Goal: Task Accomplishment & Management: Use online tool/utility

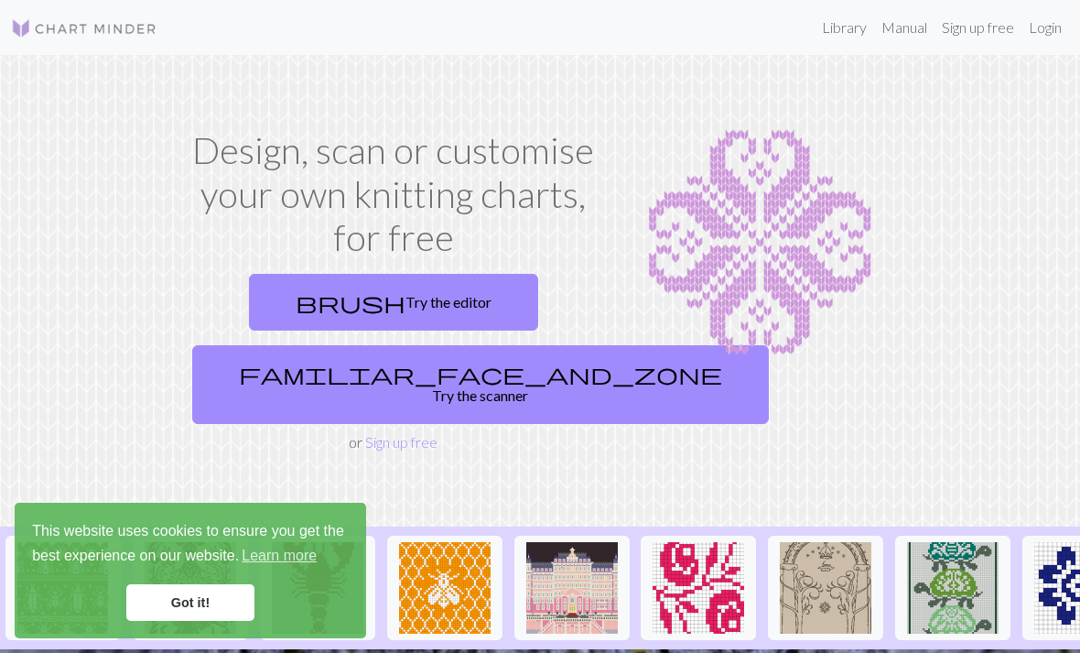
click at [1053, 37] on link "Login" at bounding box center [1045, 27] width 48 height 37
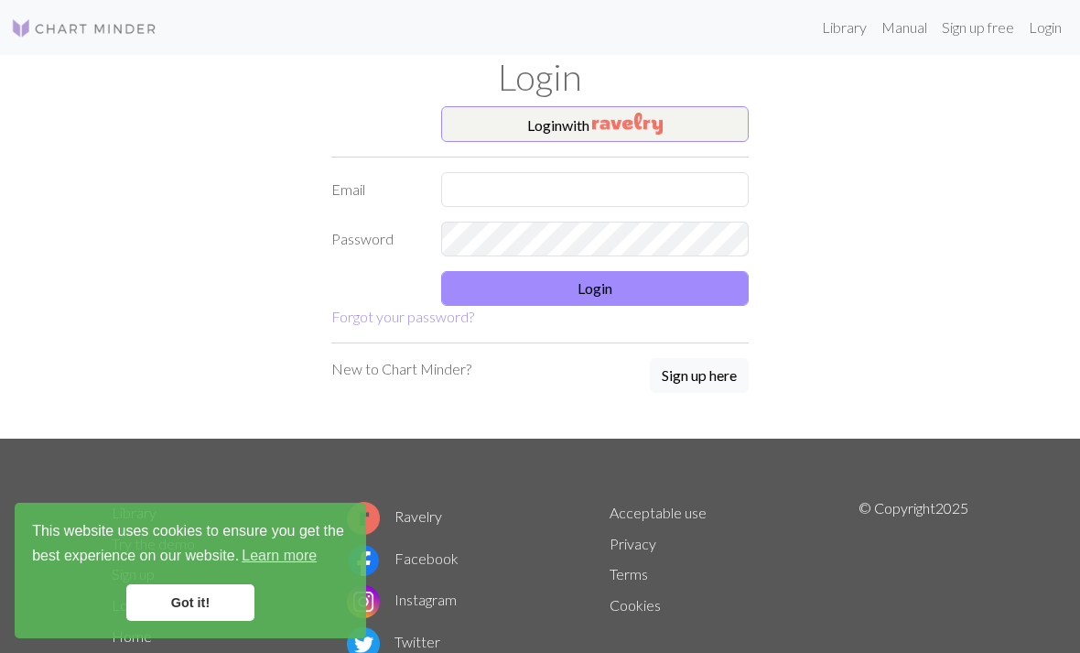
click at [716, 122] on button "Login with" at bounding box center [595, 124] width 308 height 37
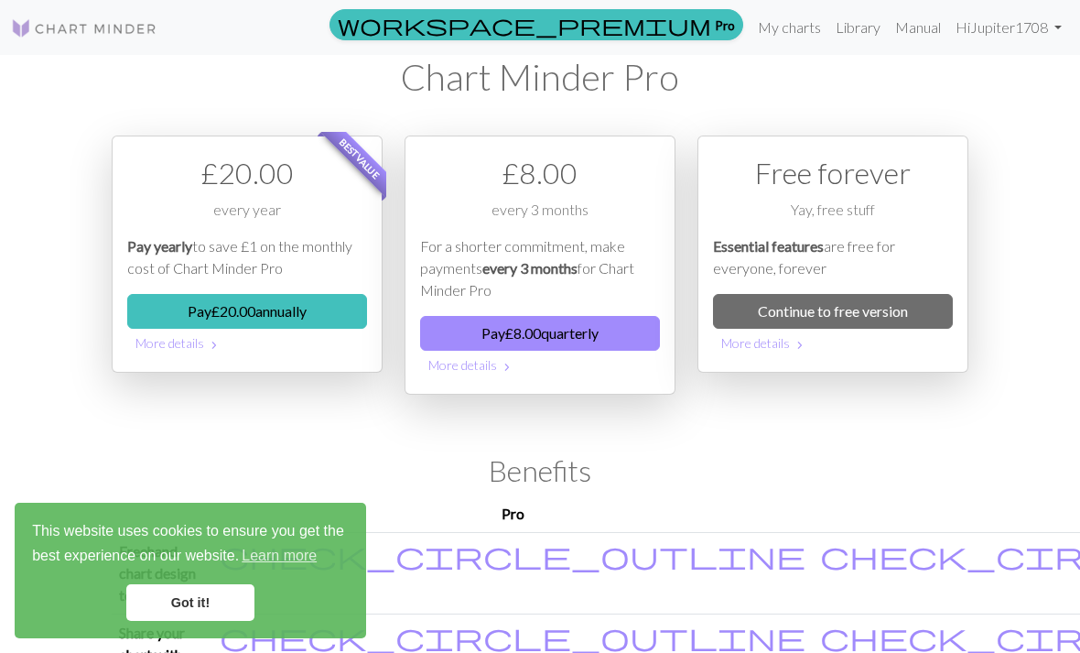
click at [788, 25] on link "My charts" at bounding box center [790, 27] width 78 height 37
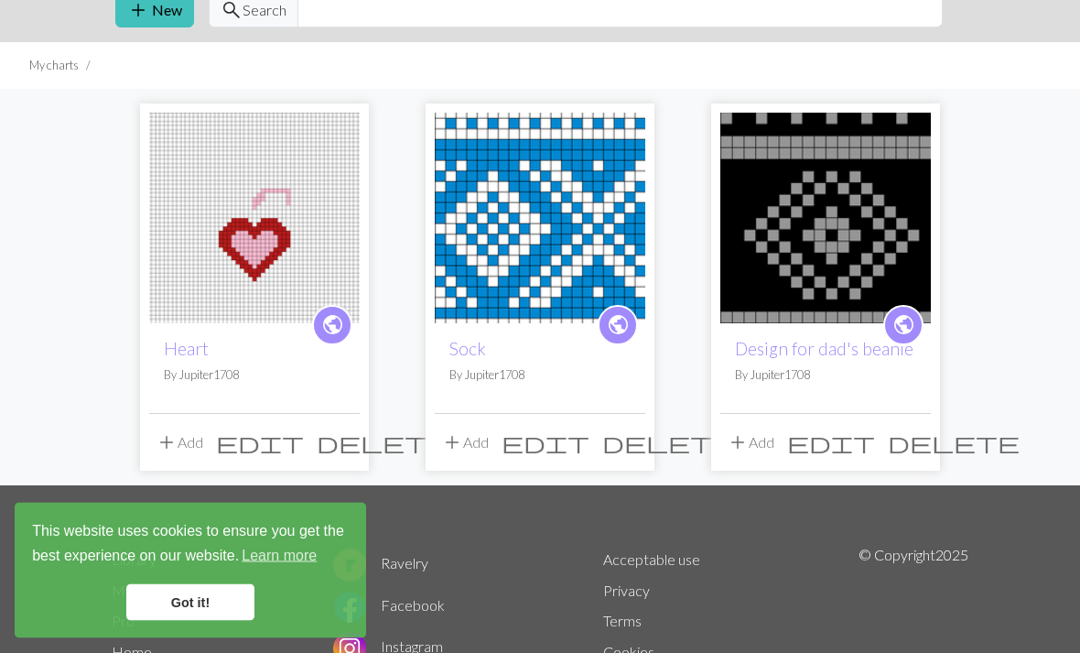
scroll to position [76, 0]
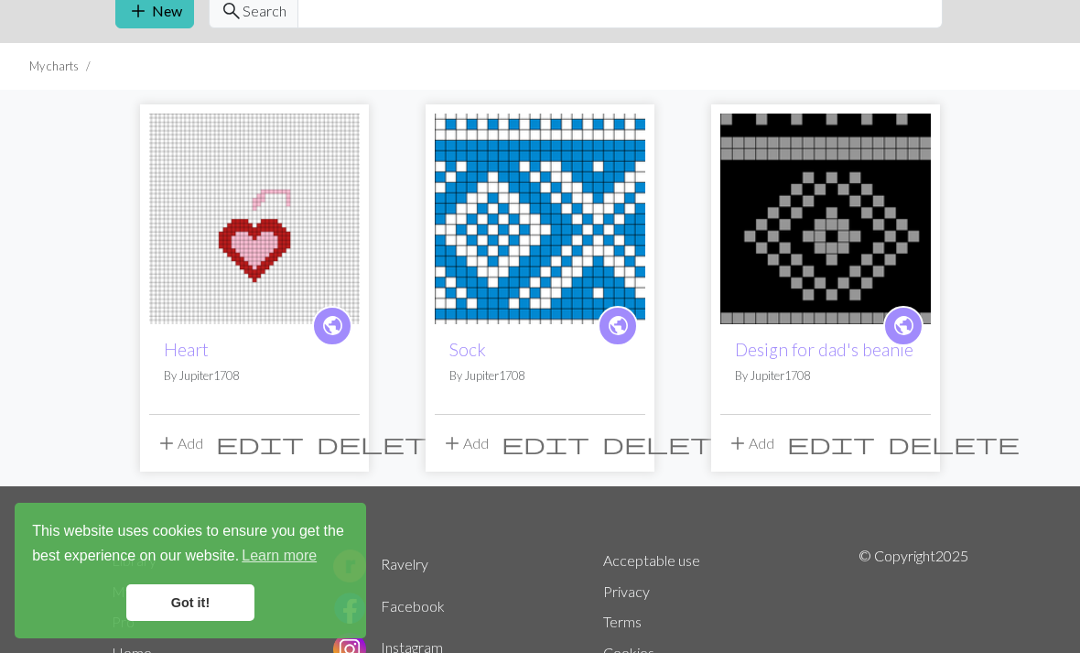
click at [354, 447] on button "delete" at bounding box center [382, 443] width 145 height 35
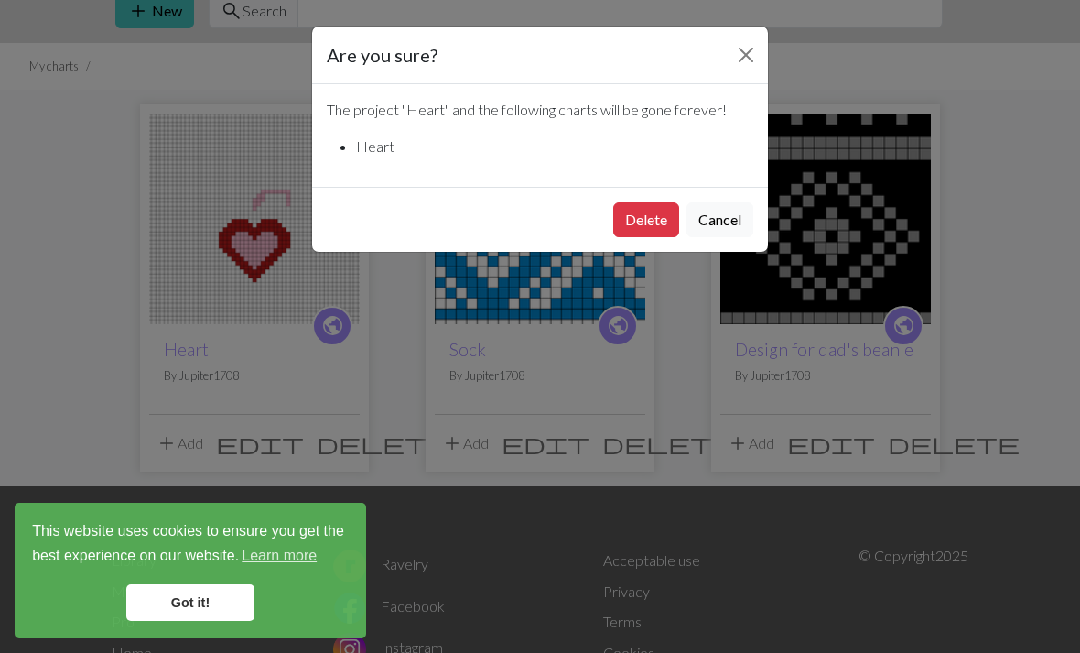
click at [644, 216] on button "Delete" at bounding box center [646, 219] width 66 height 35
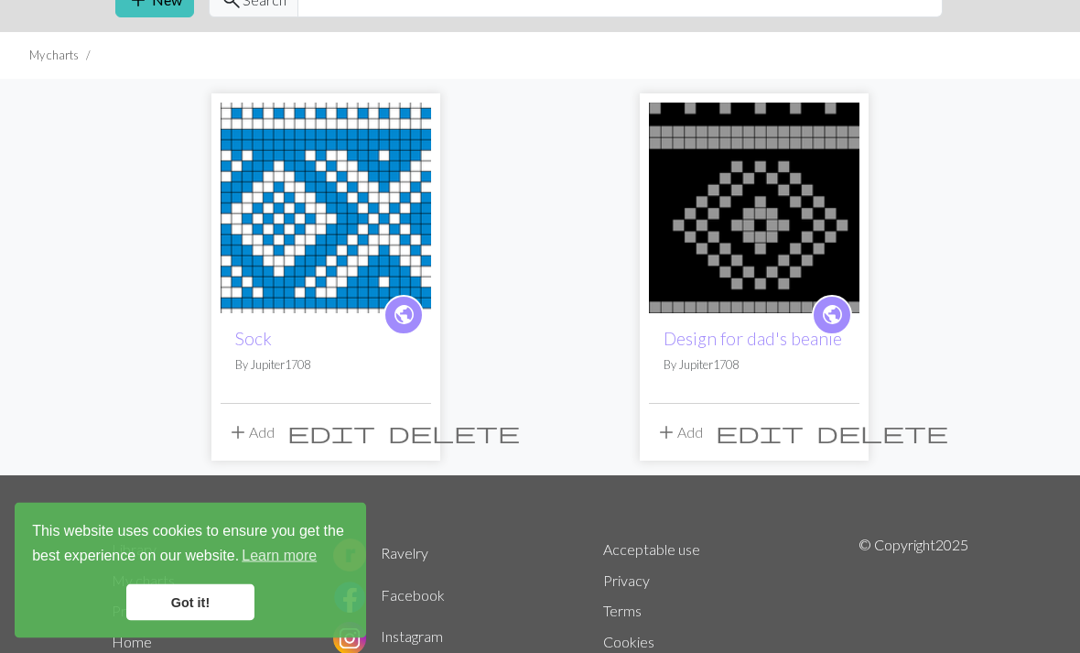
scroll to position [87, 0]
click at [339, 265] on img at bounding box center [326, 208] width 211 height 211
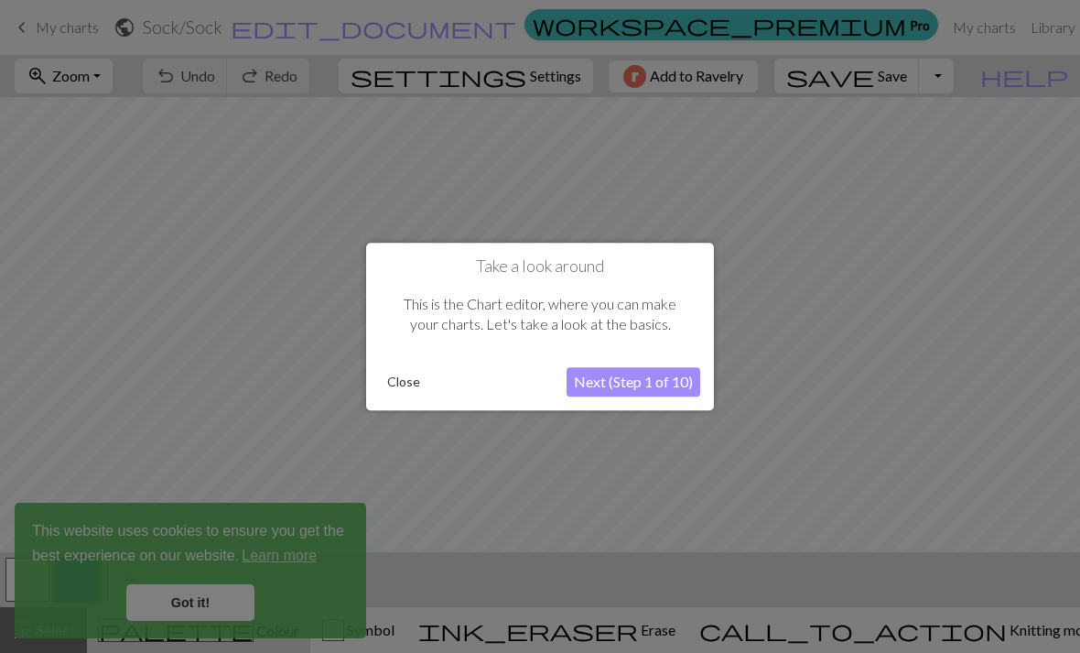
click at [675, 391] on button "Next (Step 1 of 10)" at bounding box center [634, 381] width 134 height 29
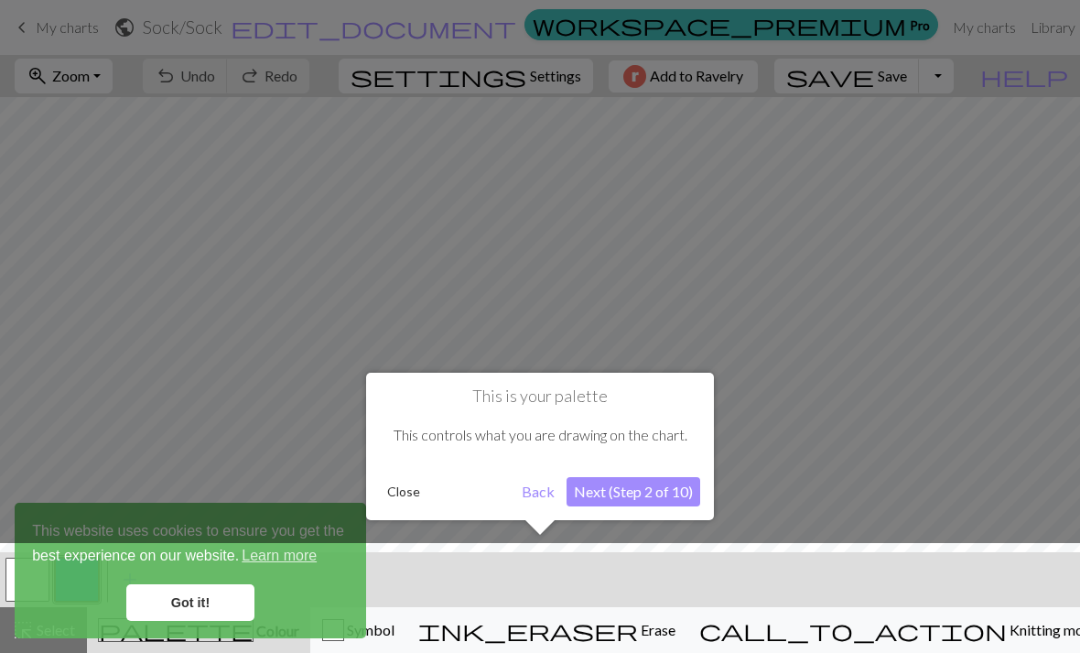
click at [668, 497] on button "Next (Step 2 of 10)" at bounding box center [634, 491] width 134 height 29
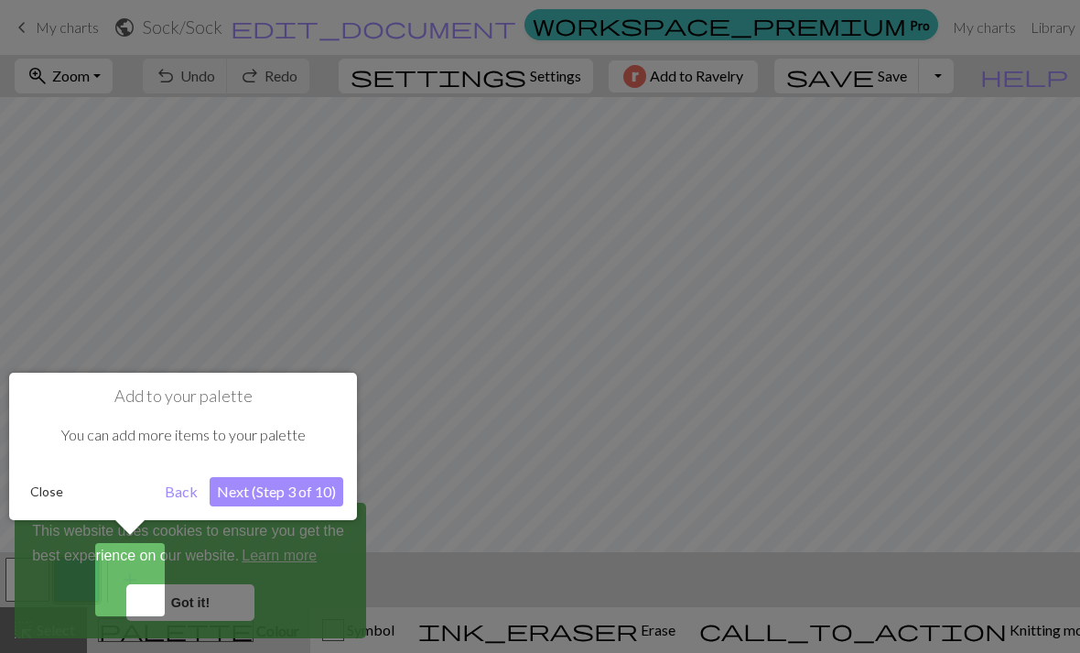
click at [307, 472] on div "Add to your palette You can add more items to your palette Close Back Next (Ste…" at bounding box center [183, 446] width 348 height 147
click at [302, 482] on button "Next (Step 3 of 10)" at bounding box center [277, 491] width 134 height 29
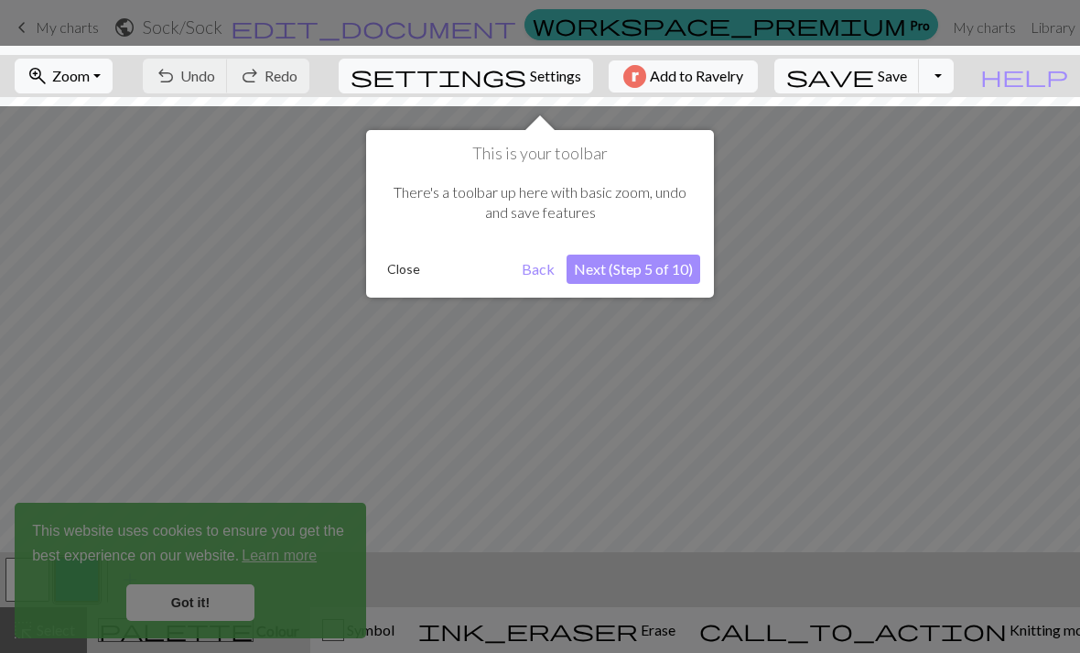
click at [685, 271] on button "Next (Step 5 of 10)" at bounding box center [634, 268] width 134 height 29
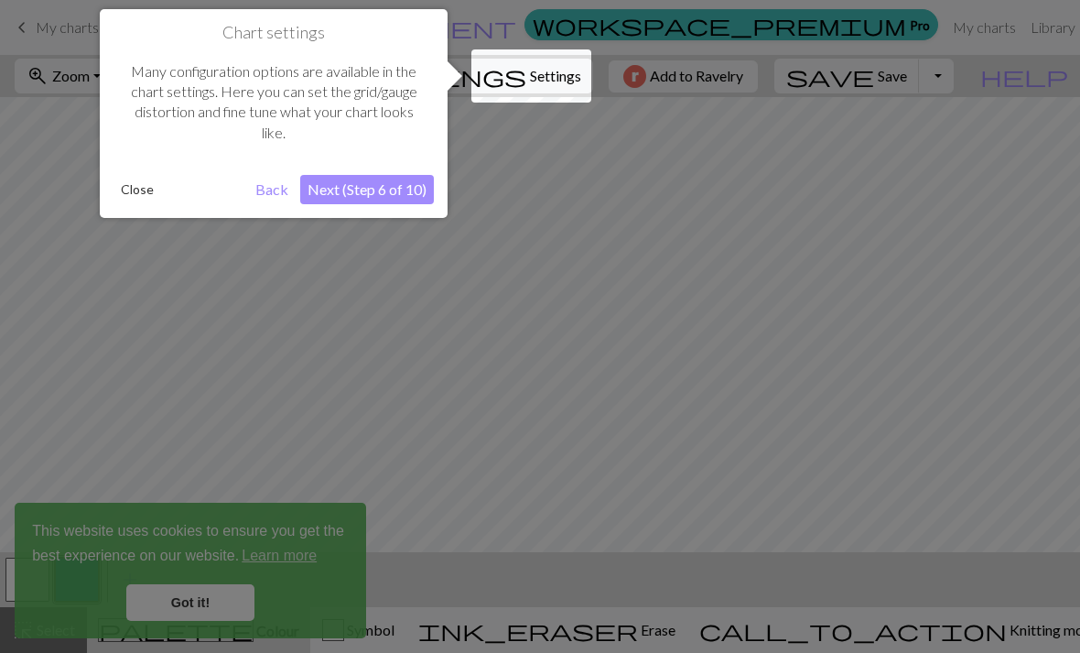
click at [409, 197] on button "Next (Step 6 of 10)" at bounding box center [367, 189] width 134 height 29
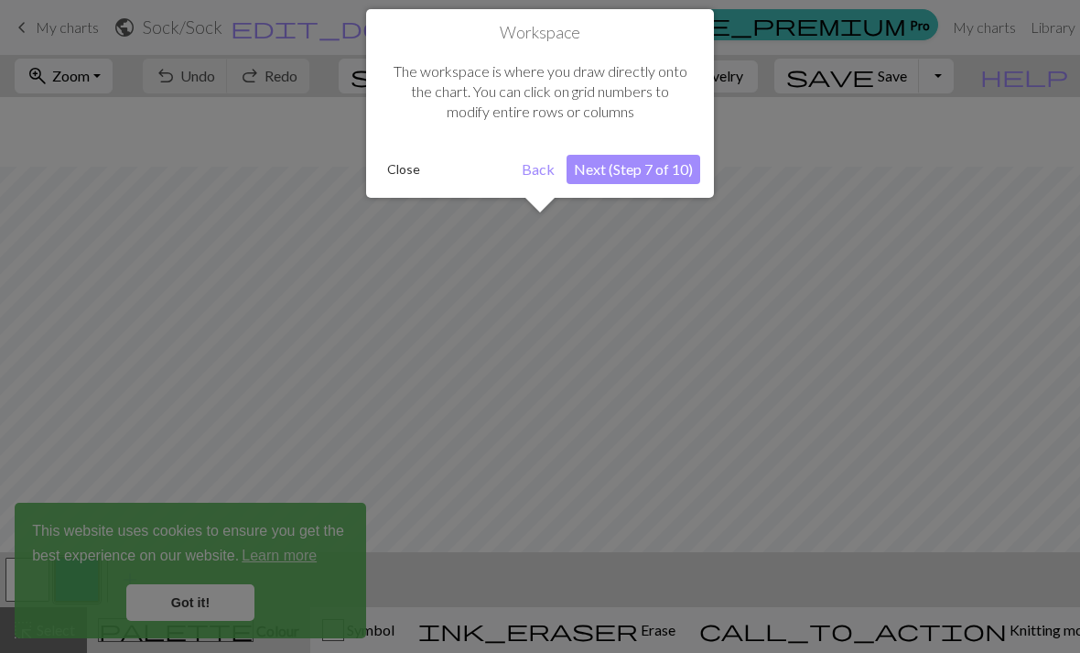
scroll to position [70, 0]
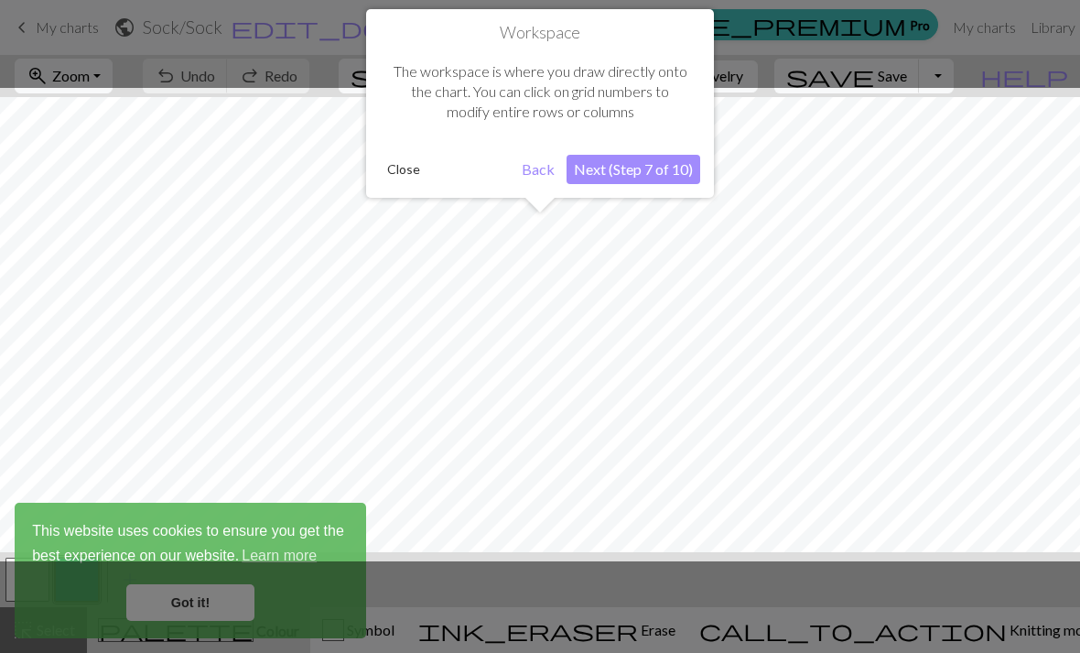
click at [660, 165] on button "Next (Step 7 of 10)" at bounding box center [634, 169] width 134 height 29
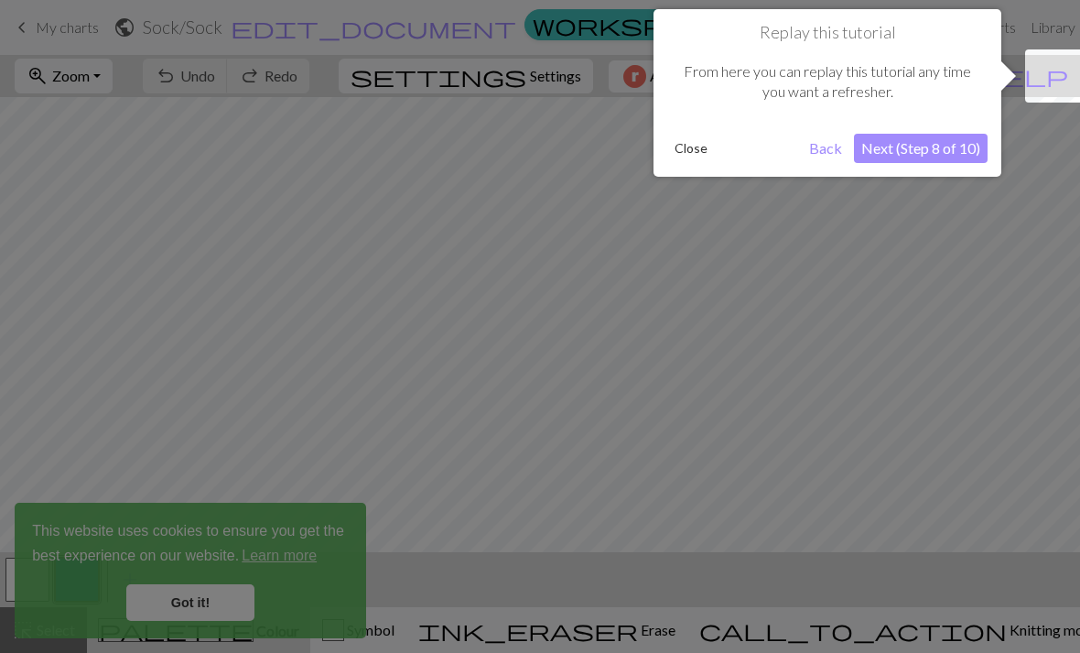
click at [961, 171] on div "Replay this tutorial From here you can replay this tutorial any time you want a…" at bounding box center [827, 92] width 348 height 167
click at [936, 144] on button "Next (Step 8 of 10)" at bounding box center [921, 148] width 134 height 29
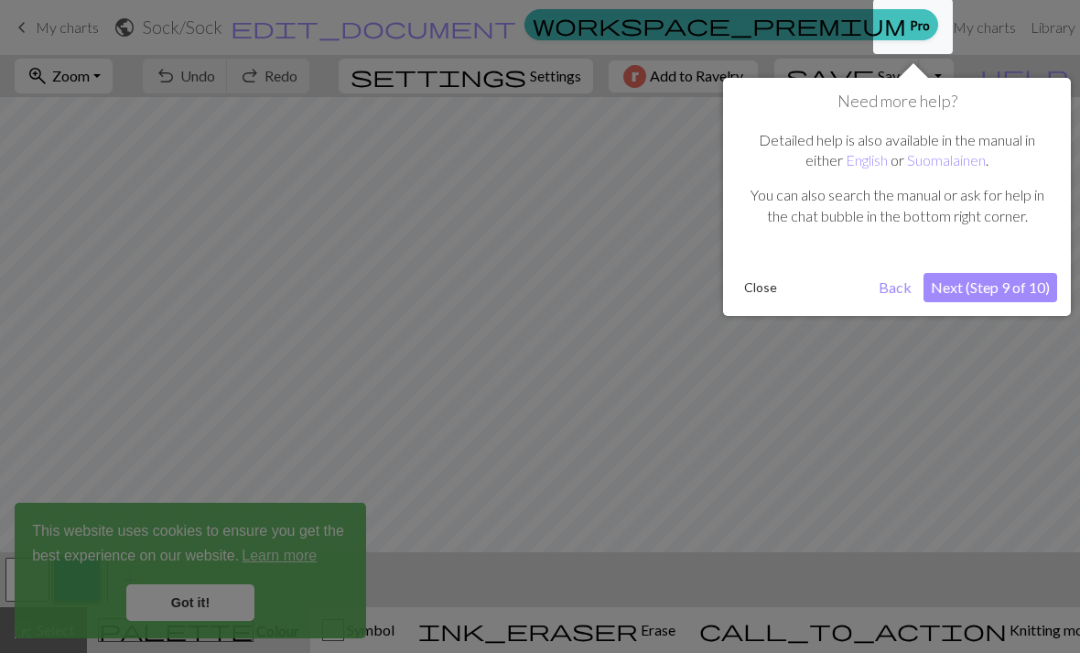
click at [975, 285] on button "Next (Step 9 of 10)" at bounding box center [991, 287] width 134 height 29
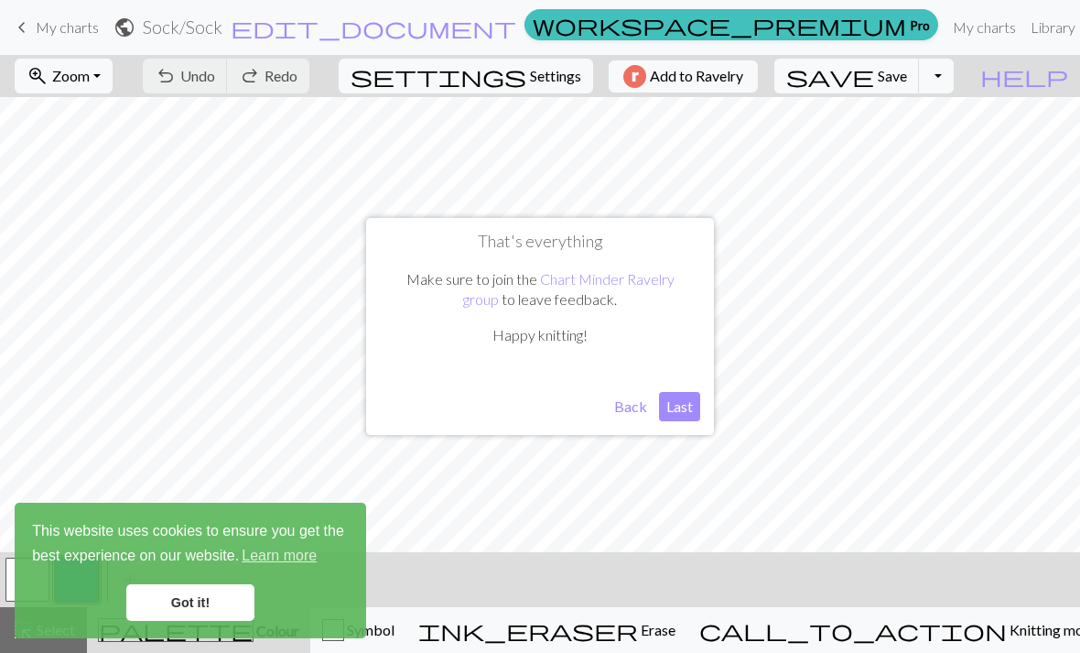
click at [673, 409] on button "Last" at bounding box center [679, 406] width 41 height 29
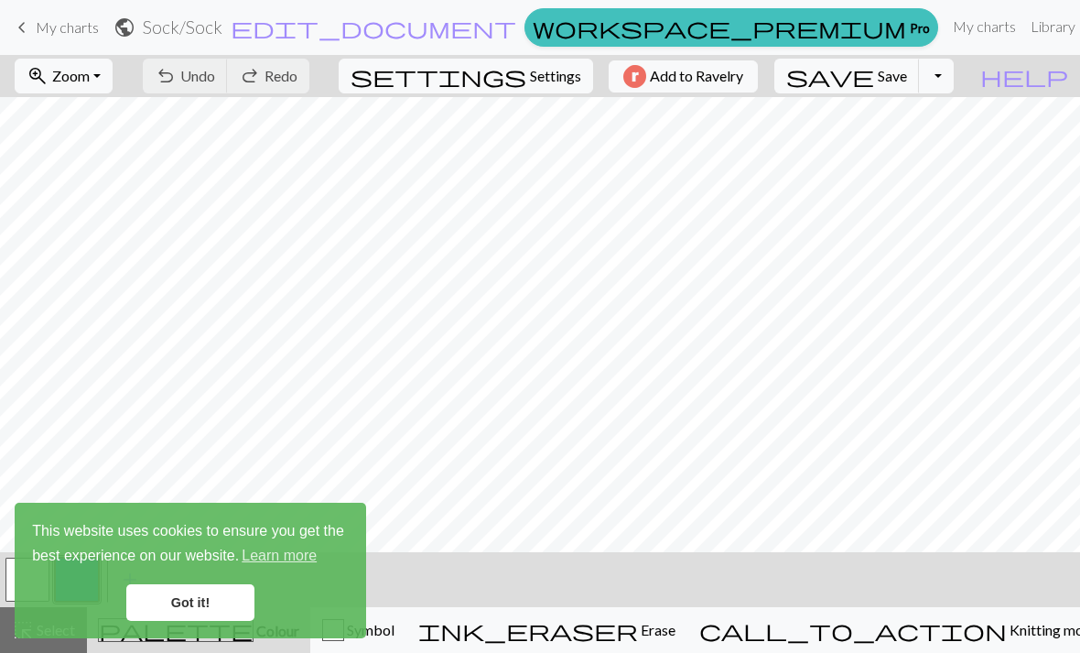
click at [188, 604] on link "Got it!" at bounding box center [190, 602] width 128 height 37
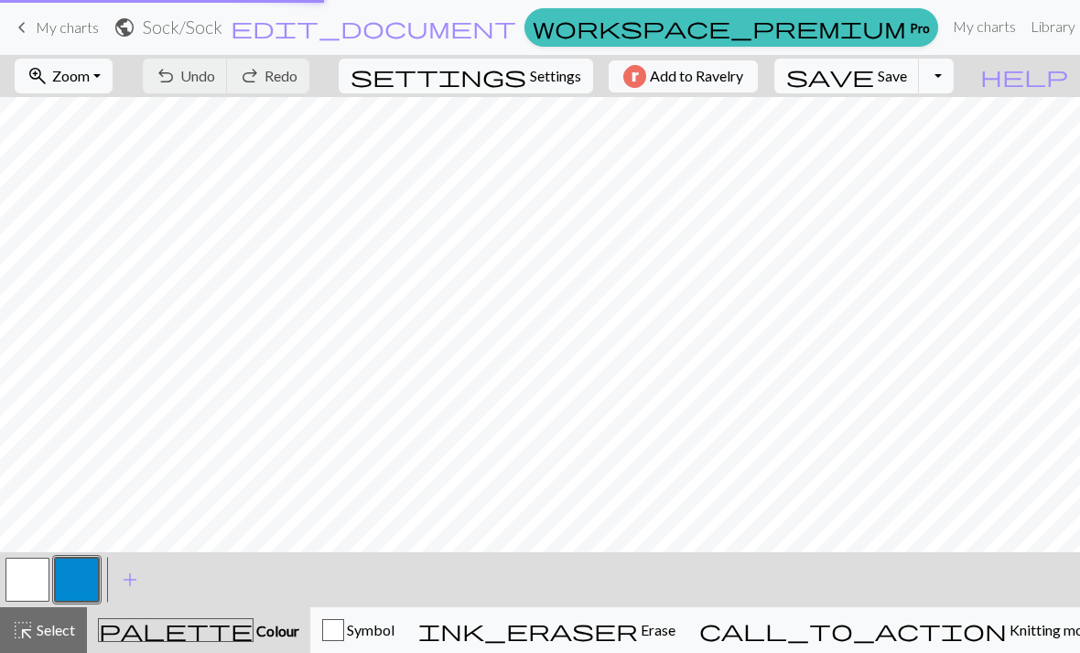
scroll to position [146, 0]
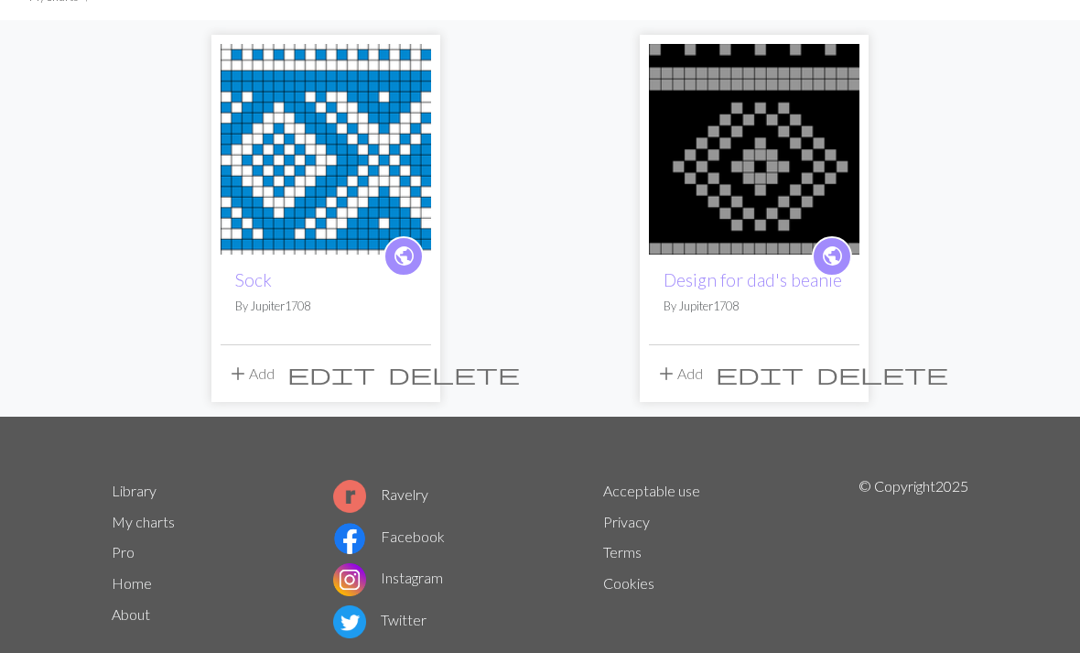
click at [413, 373] on span "delete" at bounding box center [454, 374] width 132 height 26
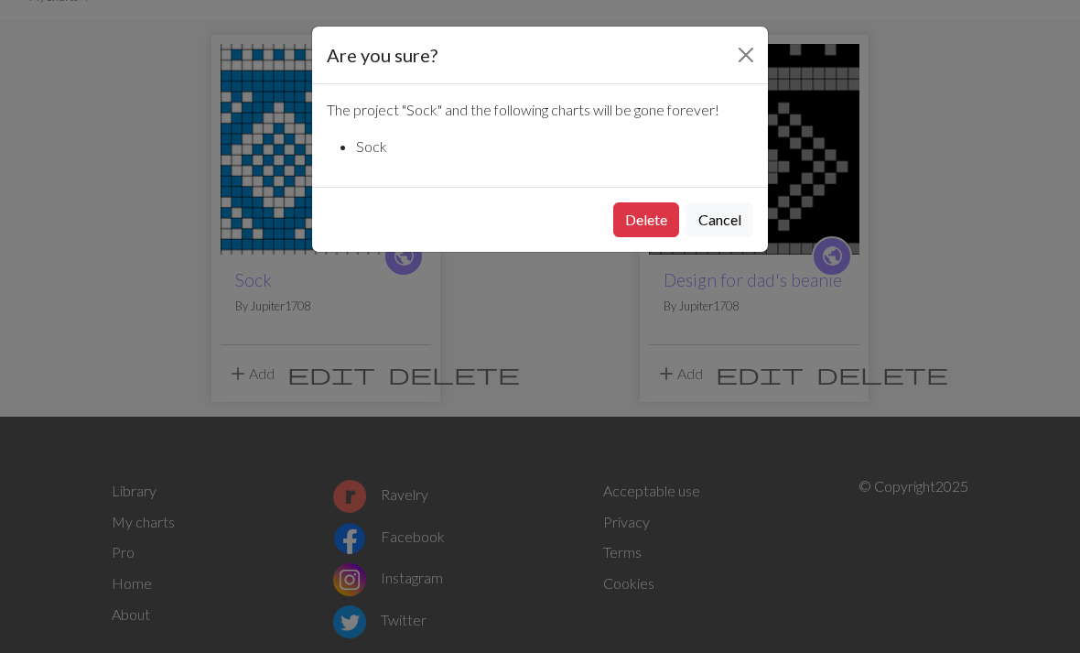
click at [653, 221] on button "Delete" at bounding box center [646, 219] width 66 height 35
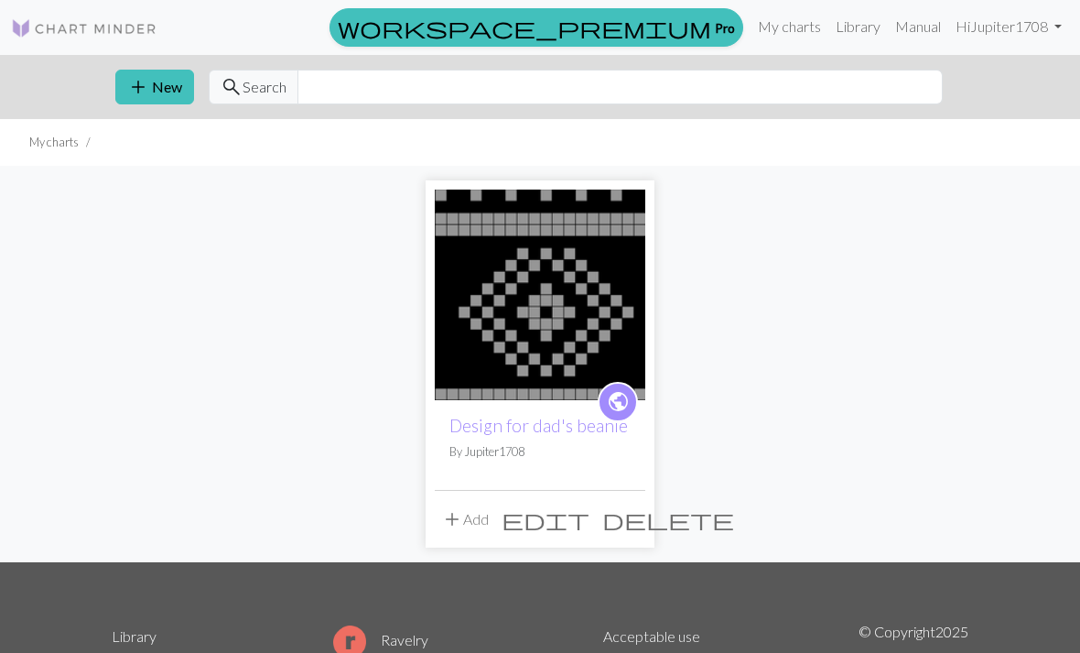
click at [164, 103] on button "add New" at bounding box center [154, 87] width 79 height 35
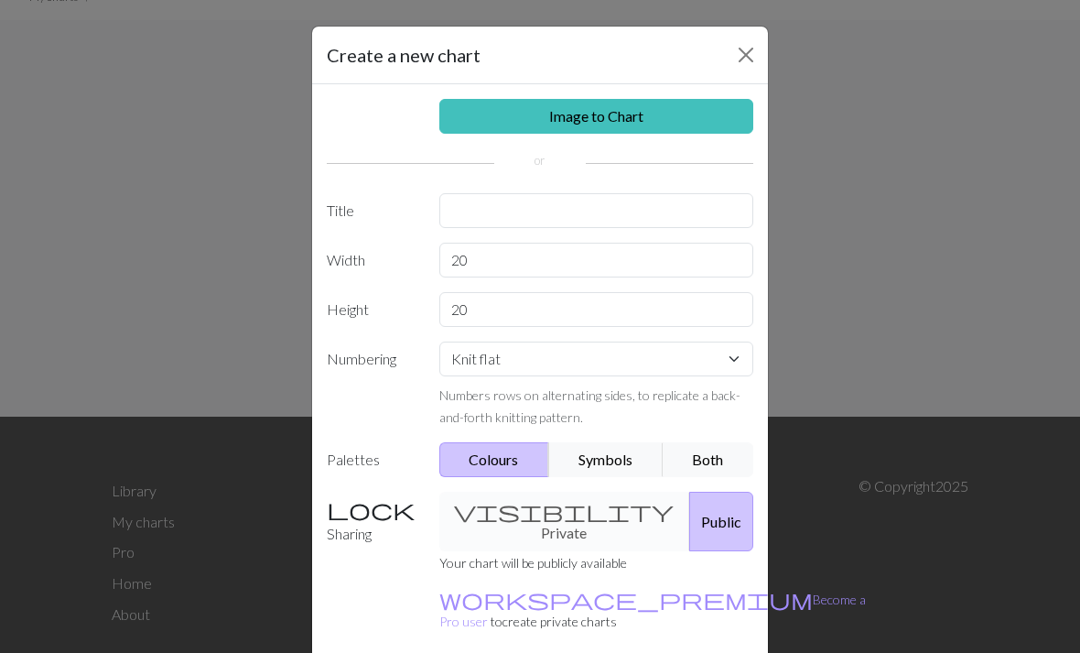
click at [697, 119] on link "Image to Chart" at bounding box center [596, 116] width 315 height 35
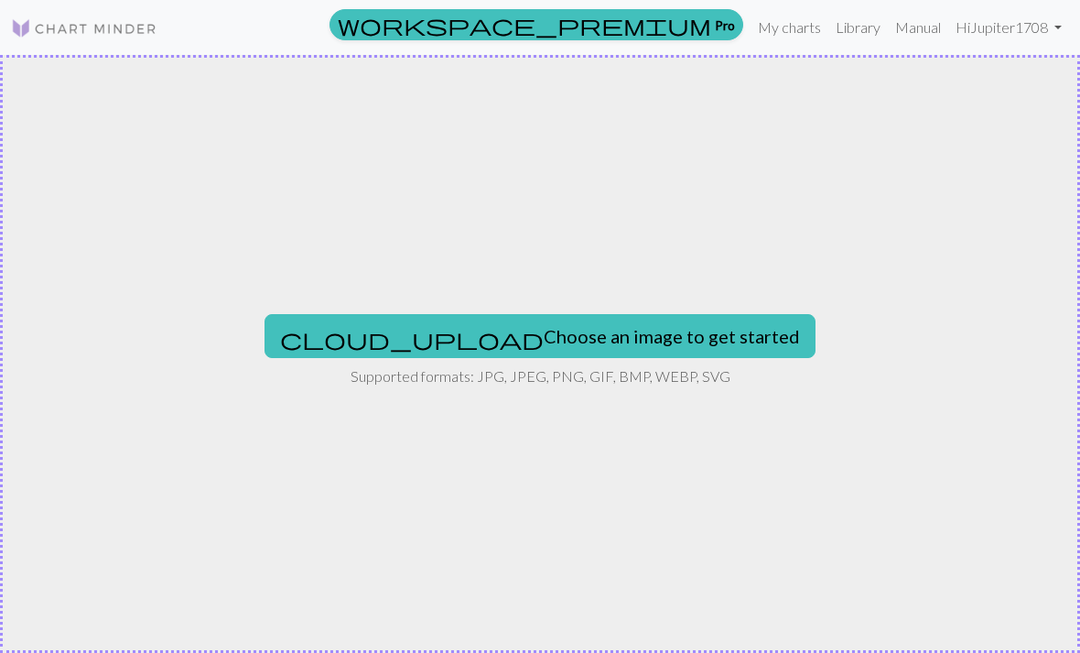
click at [632, 334] on button "cloud_upload Choose an image to get started" at bounding box center [540, 336] width 551 height 44
click at [640, 317] on button "cloud_upload Choose an image to get started" at bounding box center [540, 336] width 551 height 44
click at [583, 344] on button "cloud_upload Choose an image to get started" at bounding box center [540, 336] width 551 height 44
click at [490, 349] on button "cloud_upload Choose an image to get started" at bounding box center [540, 336] width 551 height 44
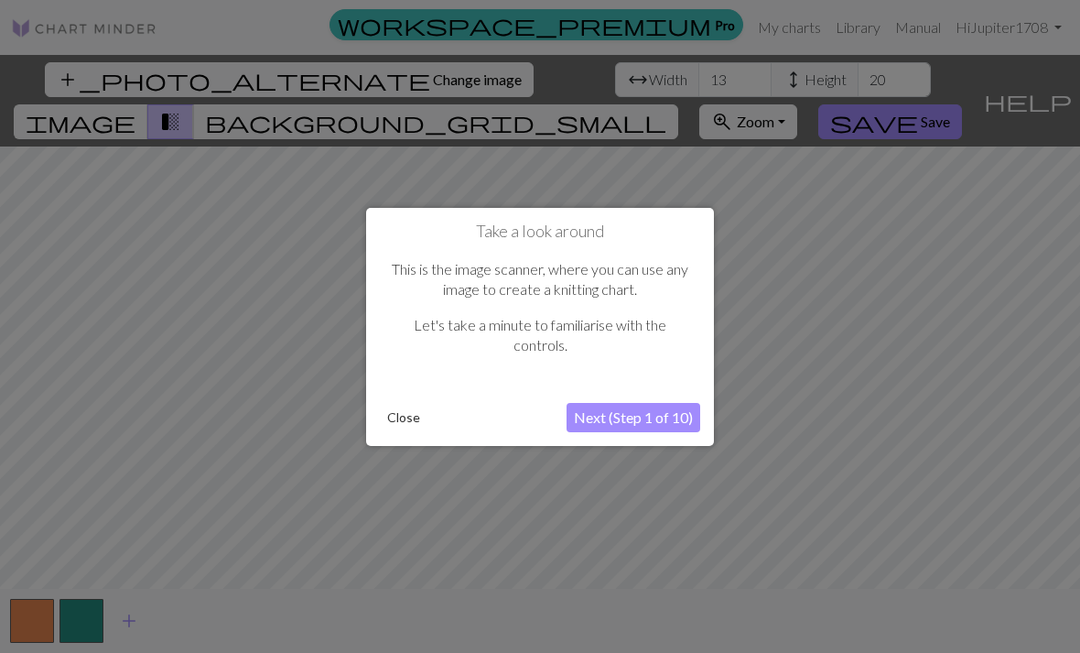
click at [687, 404] on button "Next (Step 1 of 10)" at bounding box center [634, 417] width 134 height 29
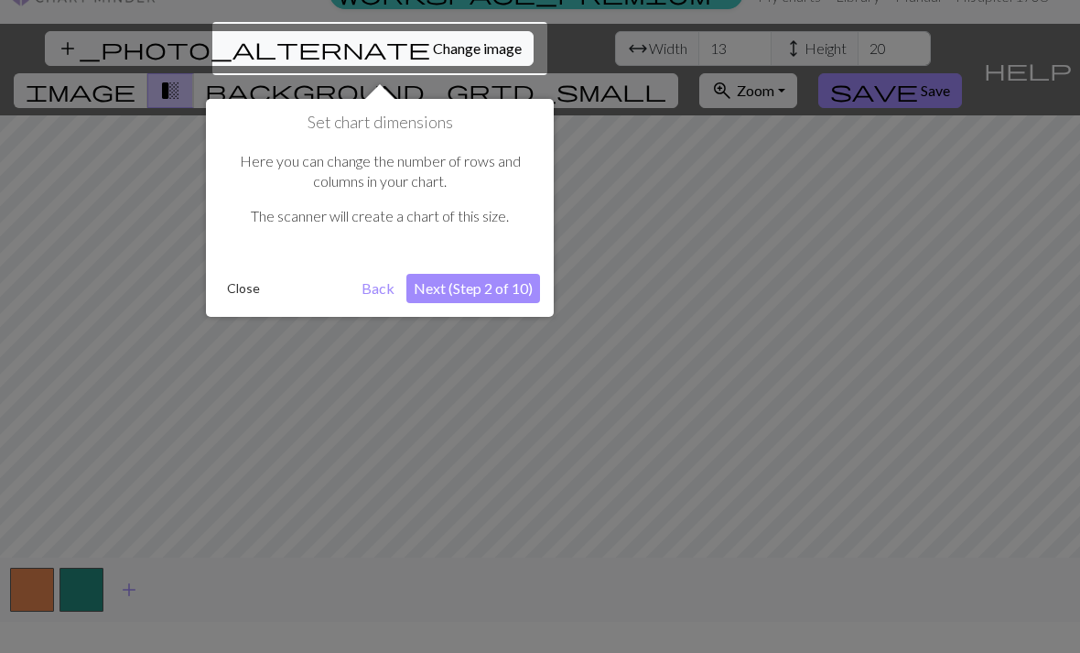
scroll to position [35, 0]
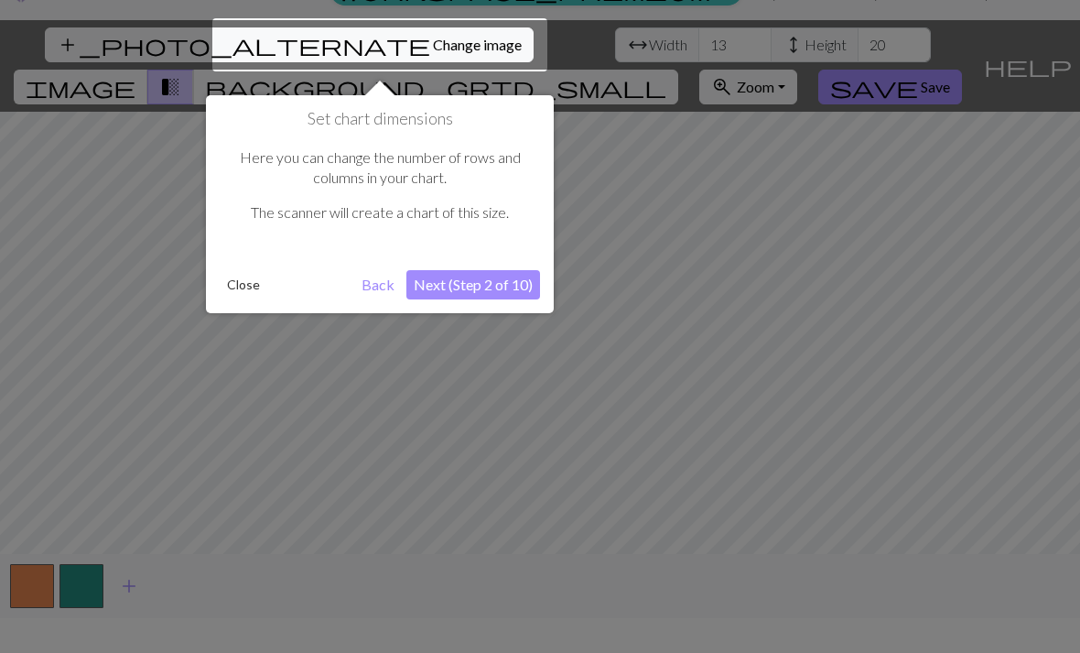
click at [485, 296] on button "Next (Step 2 of 10)" at bounding box center [473, 284] width 134 height 29
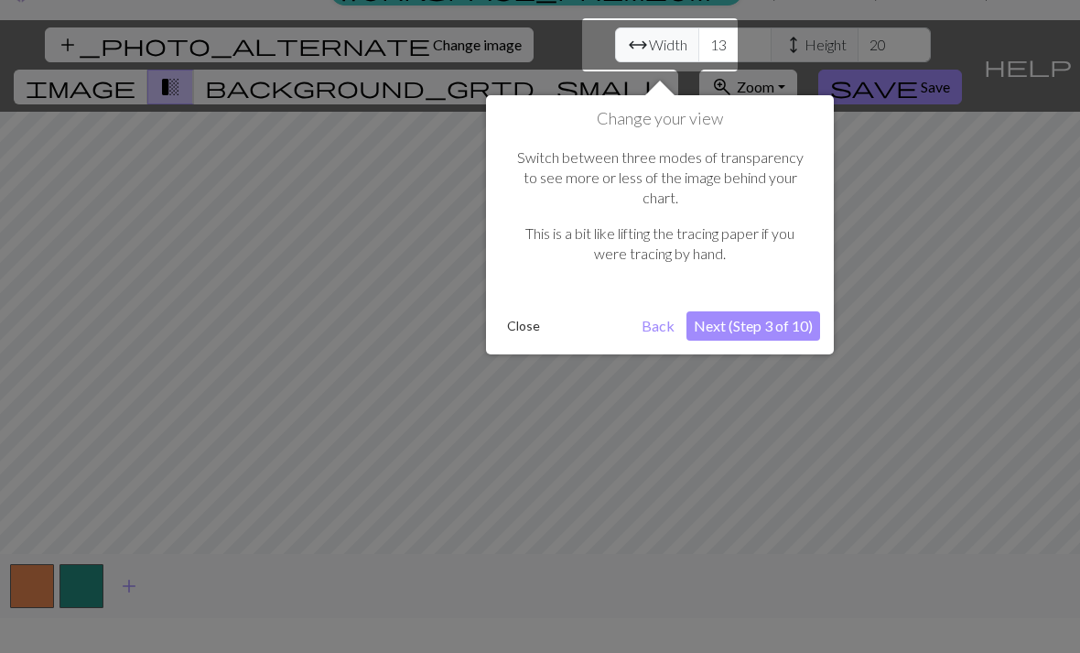
click at [792, 311] on button "Next (Step 3 of 10)" at bounding box center [753, 325] width 134 height 29
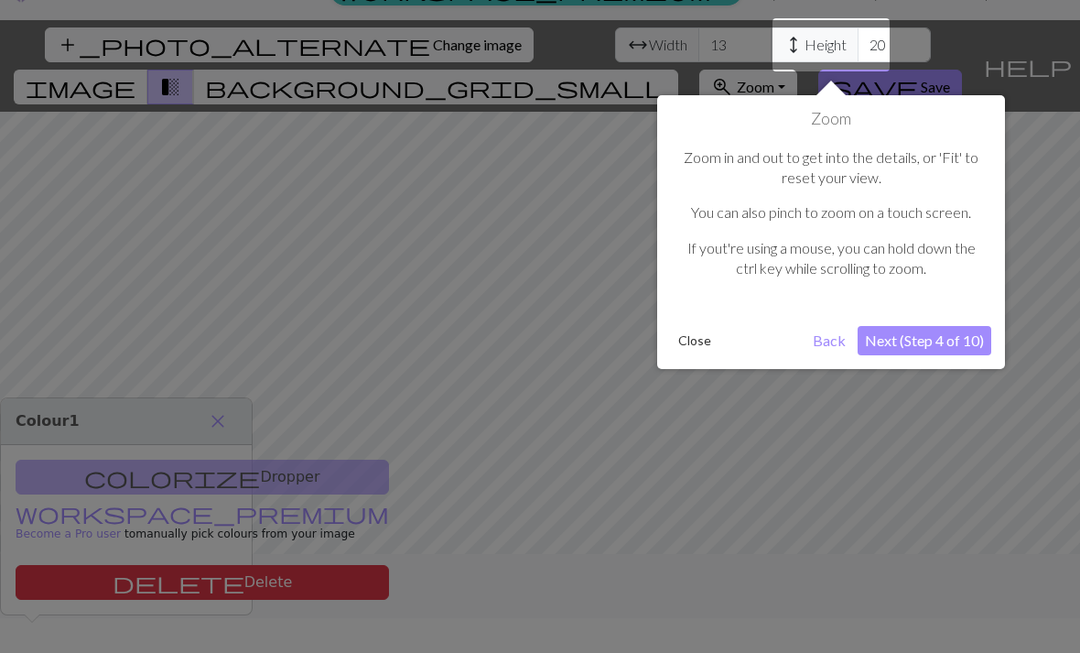
click at [952, 337] on button "Next (Step 4 of 10)" at bounding box center [925, 340] width 134 height 29
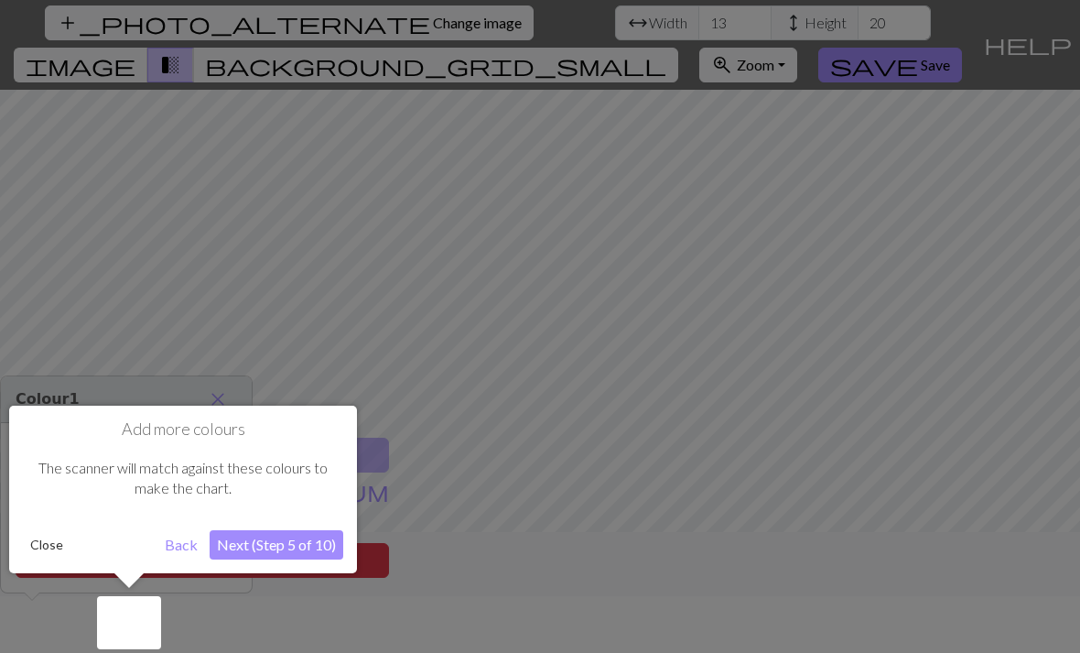
scroll to position [59, 0]
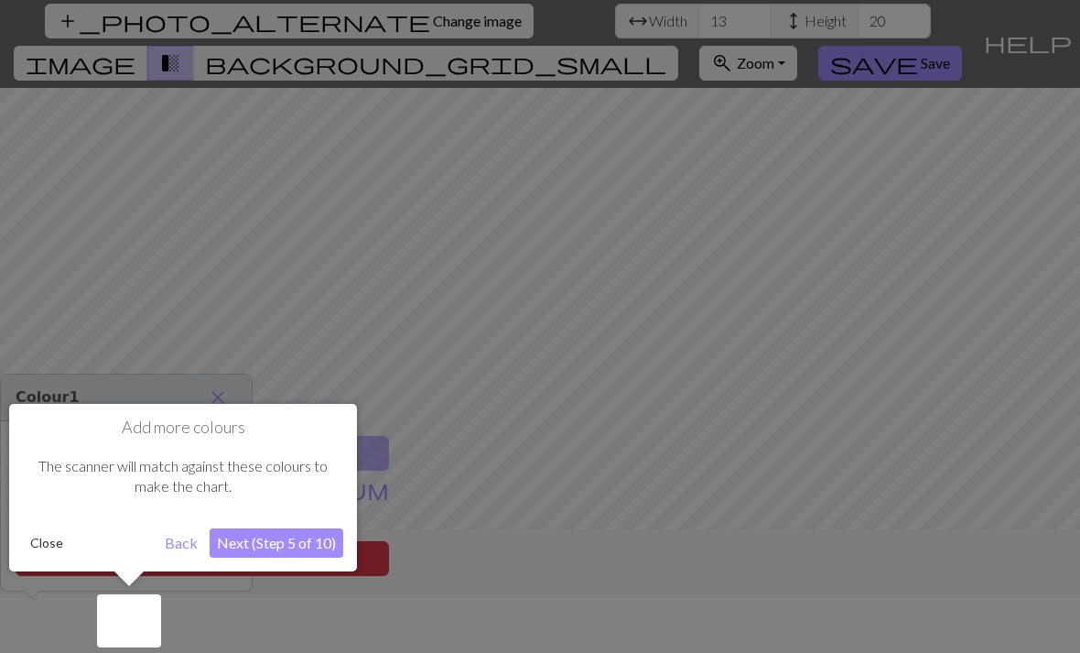
click at [264, 573] on div "Add more colours The scanner will match against these colours to make the chart…" at bounding box center [183, 495] width 348 height 182
click at [266, 546] on button "Next (Step 5 of 10)" at bounding box center [277, 542] width 134 height 29
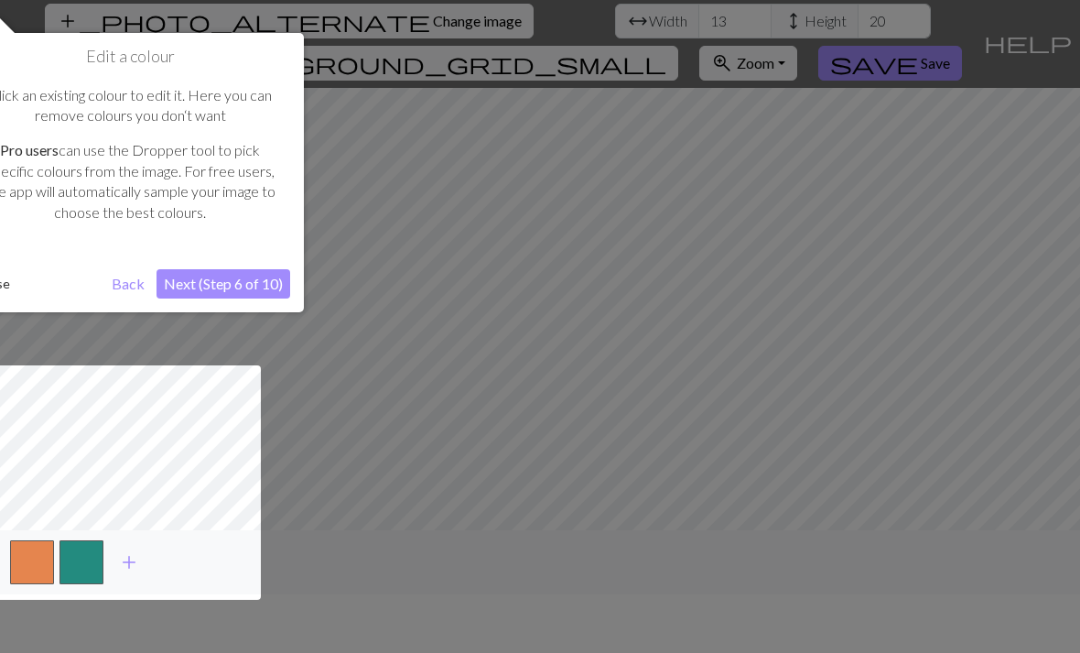
click at [271, 281] on button "Next (Step 6 of 10)" at bounding box center [224, 283] width 134 height 29
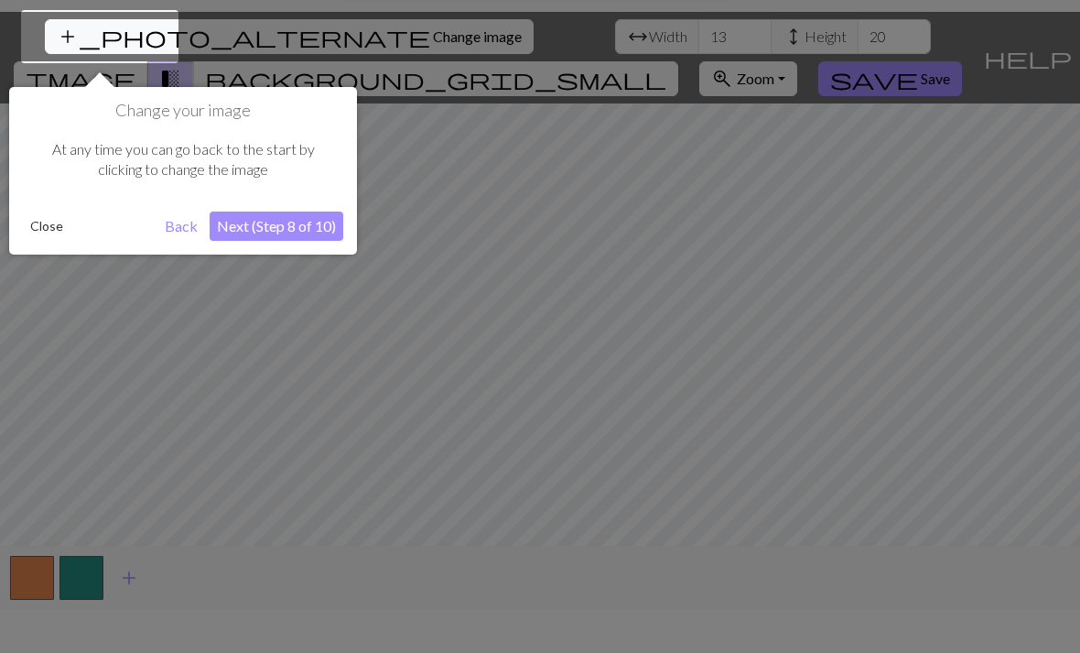
scroll to position [35, 0]
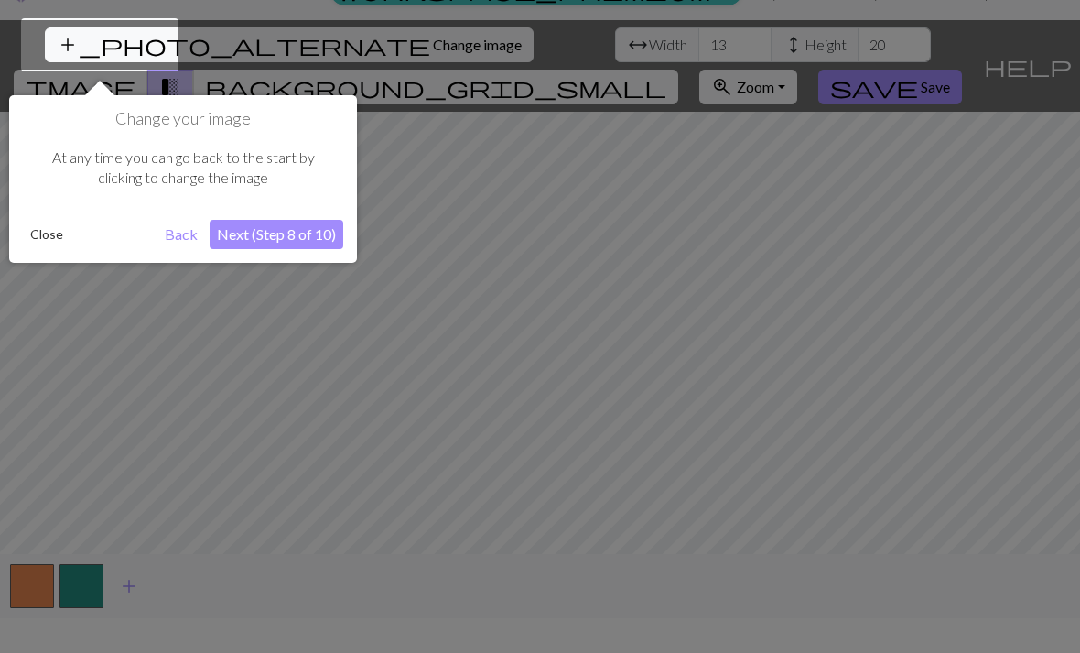
click at [313, 237] on button "Next (Step 8 of 10)" at bounding box center [277, 234] width 134 height 29
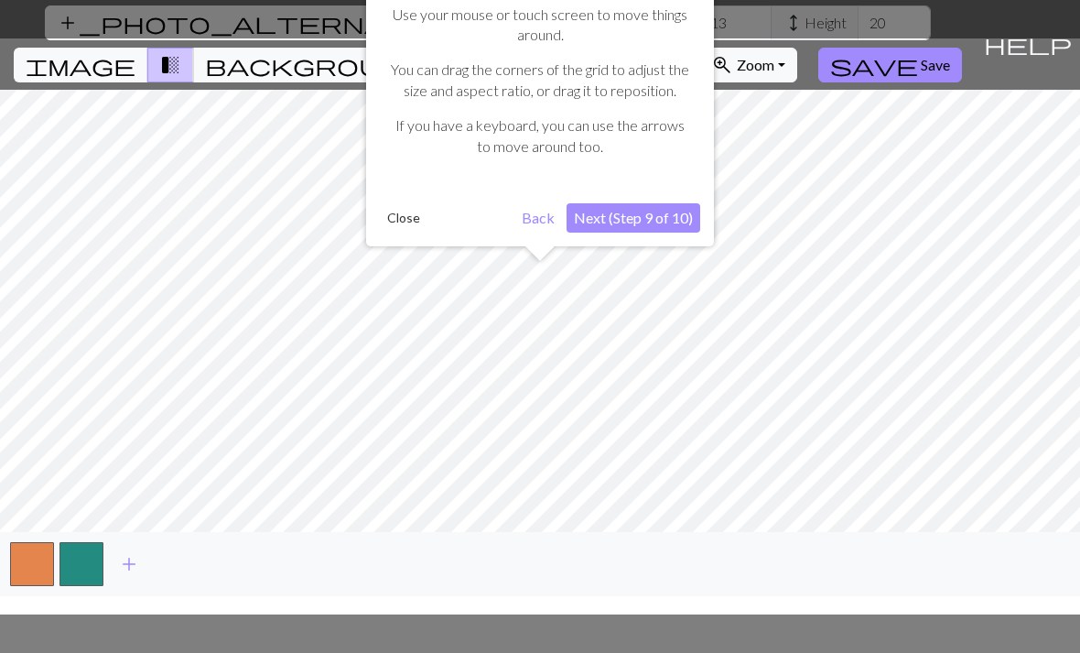
scroll to position [59, 0]
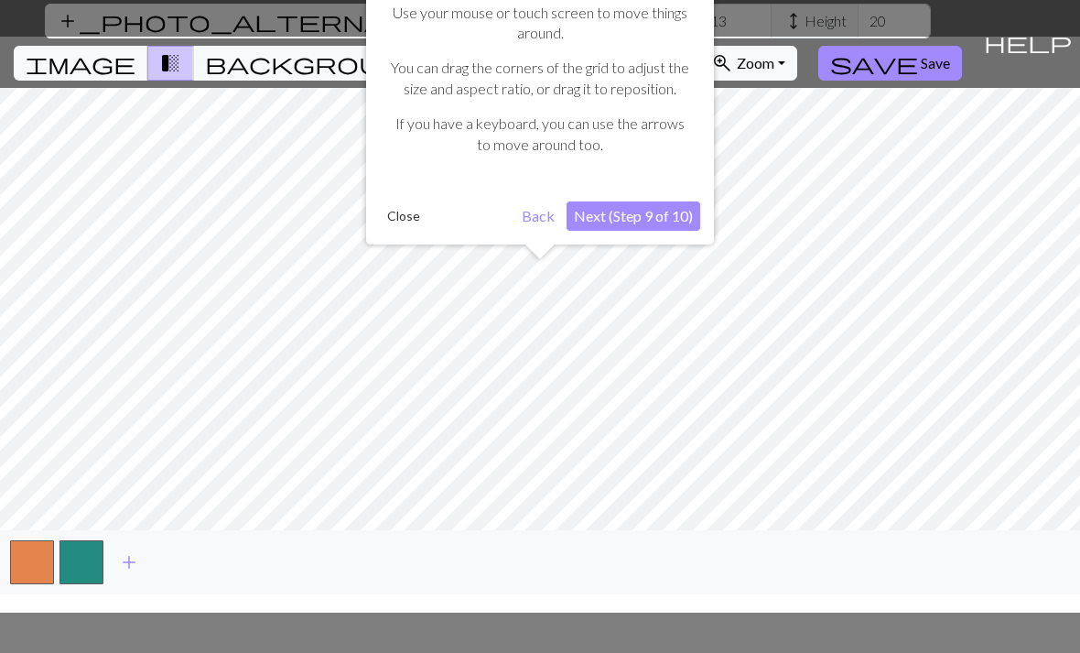
click at [661, 220] on button "Next (Step 9 of 10)" at bounding box center [634, 215] width 134 height 29
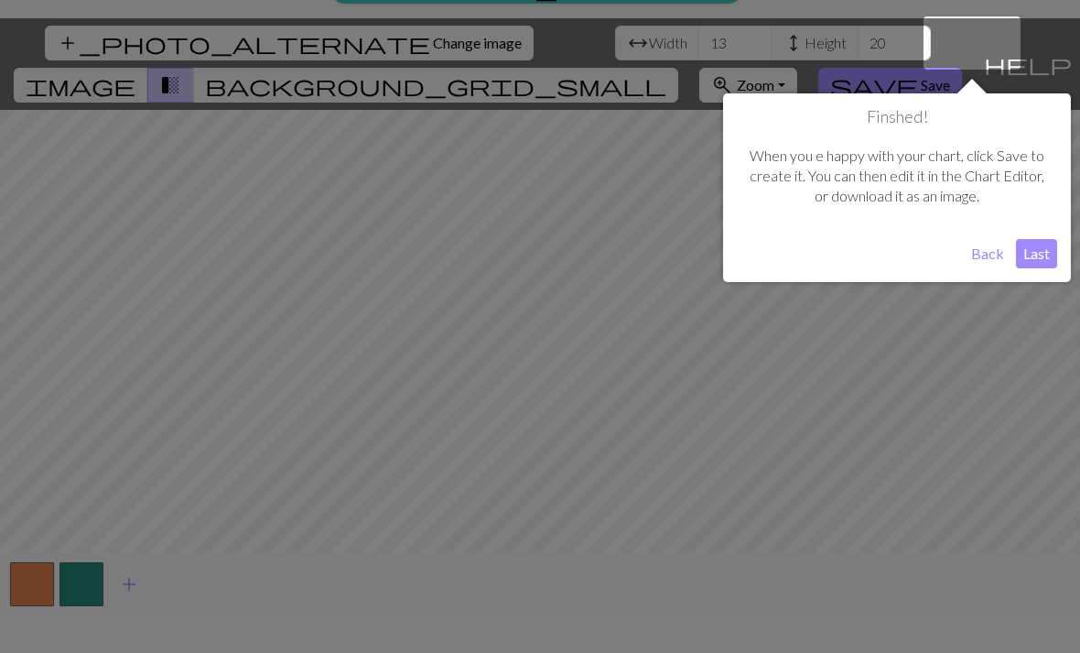
scroll to position [35, 0]
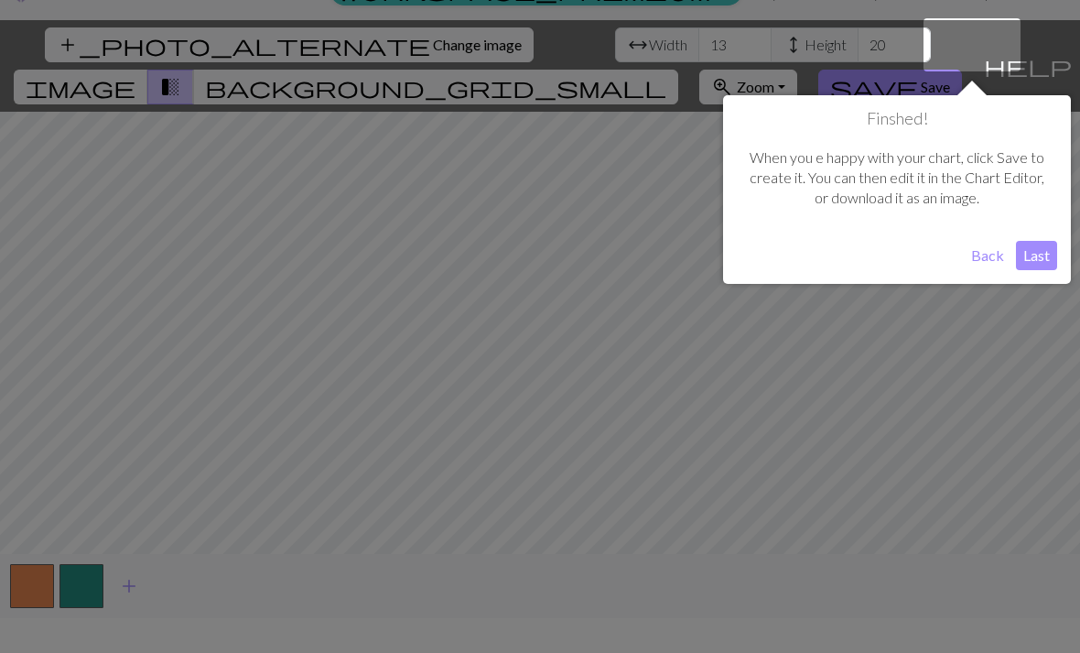
click at [1048, 259] on button "Last" at bounding box center [1036, 255] width 41 height 29
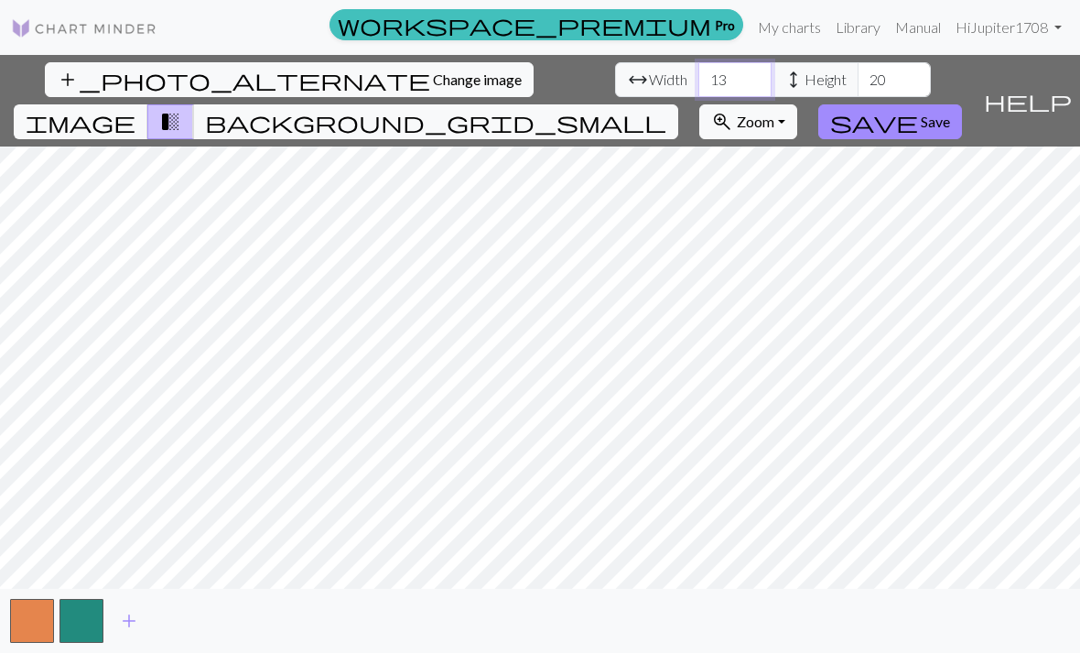
click at [698, 62] on input "13" at bounding box center [734, 79] width 73 height 35
type input "1"
type input "192"
click at [858, 62] on input "20" at bounding box center [894, 79] width 73 height 35
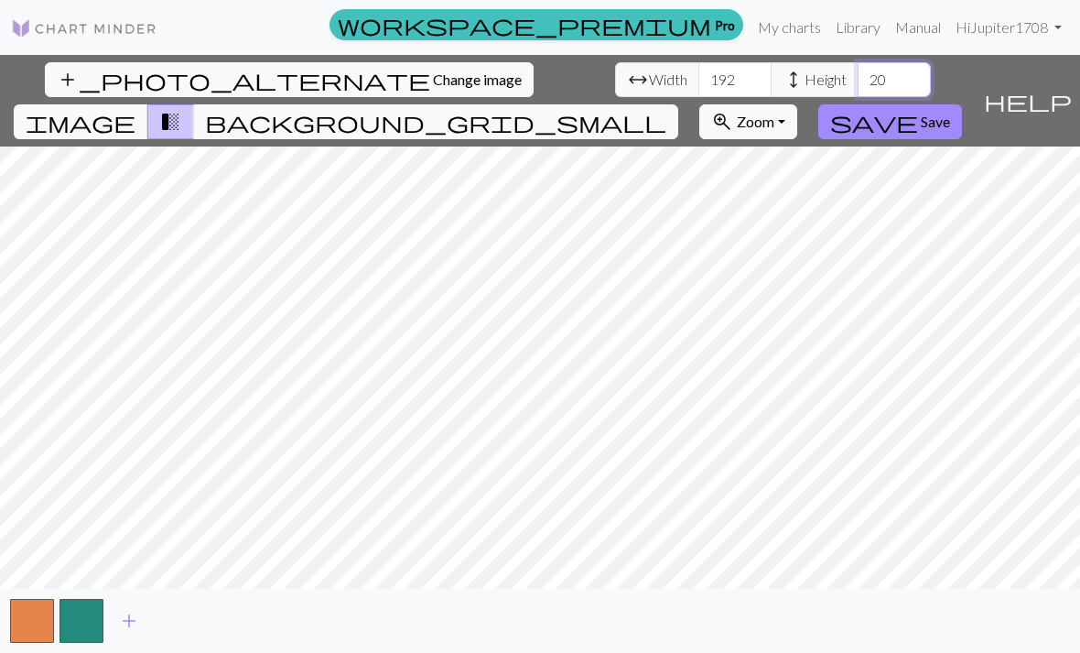
type input "2"
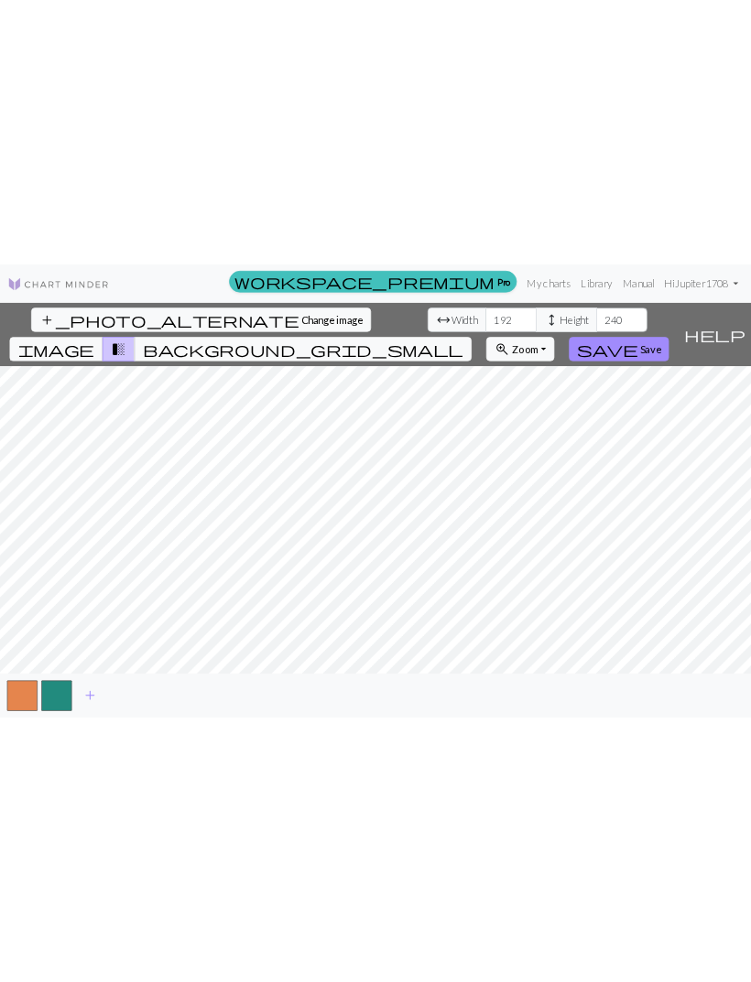
scroll to position [0, 0]
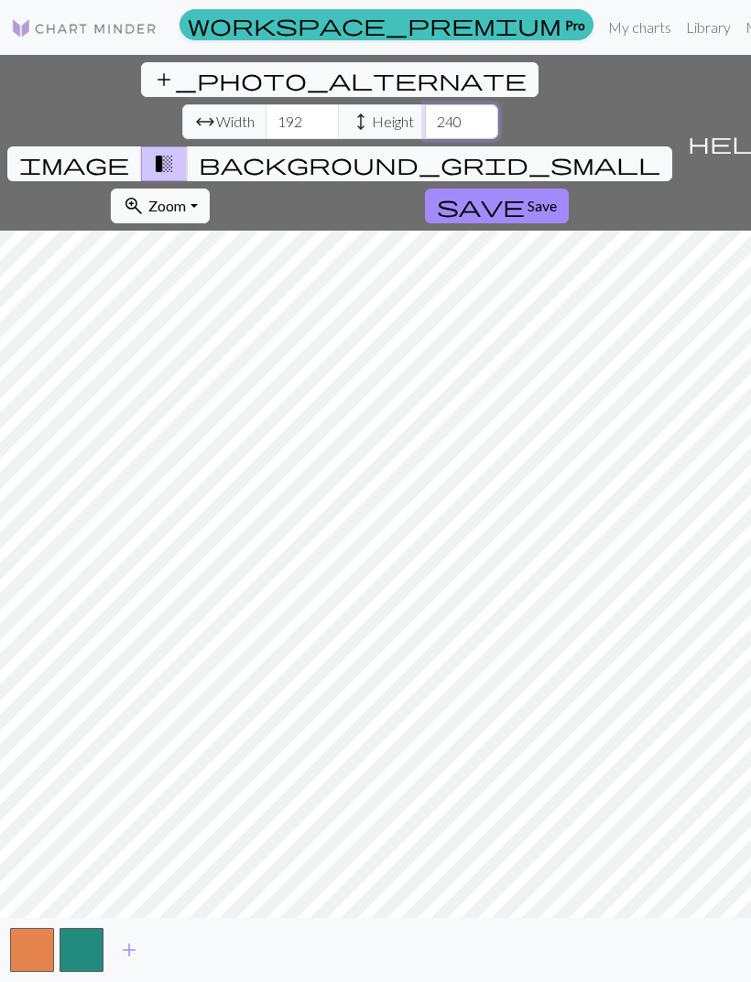
type input "240"
click at [731, 130] on span "help" at bounding box center [731, 143] width 88 height 26
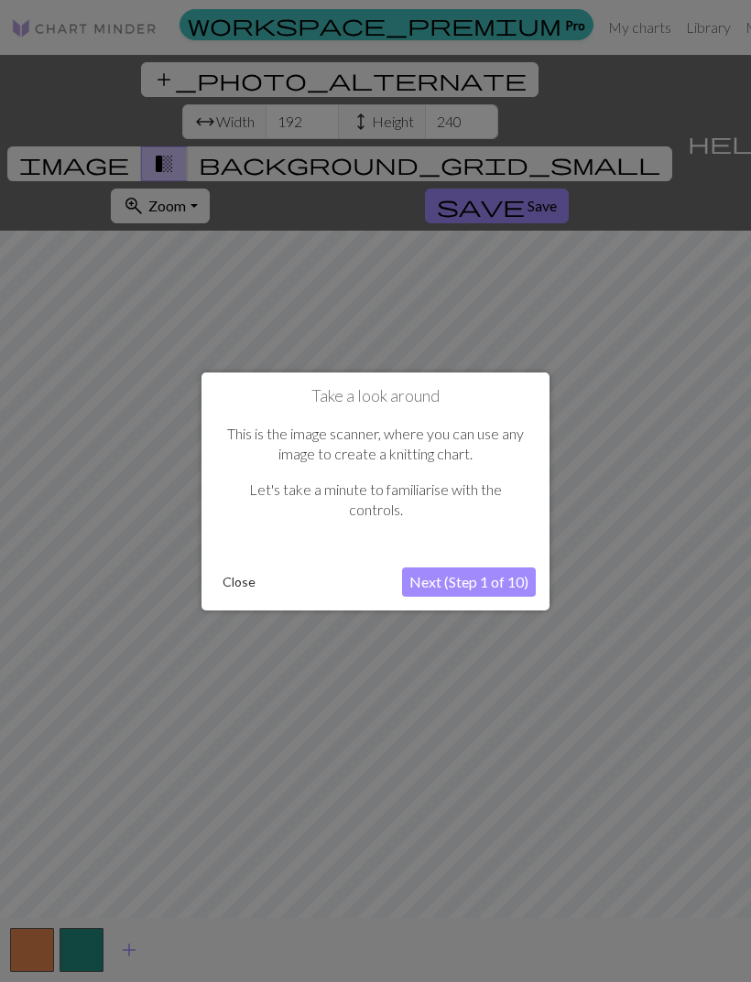
click at [500, 583] on button "Next (Step 1 of 10)" at bounding box center [469, 581] width 134 height 29
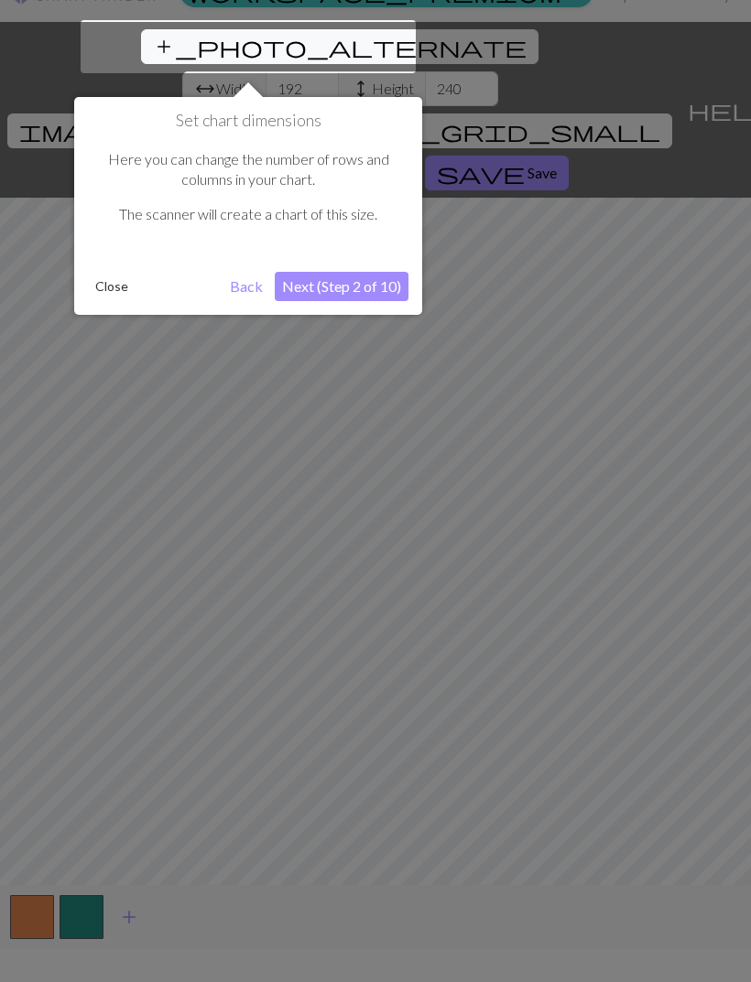
scroll to position [35, 0]
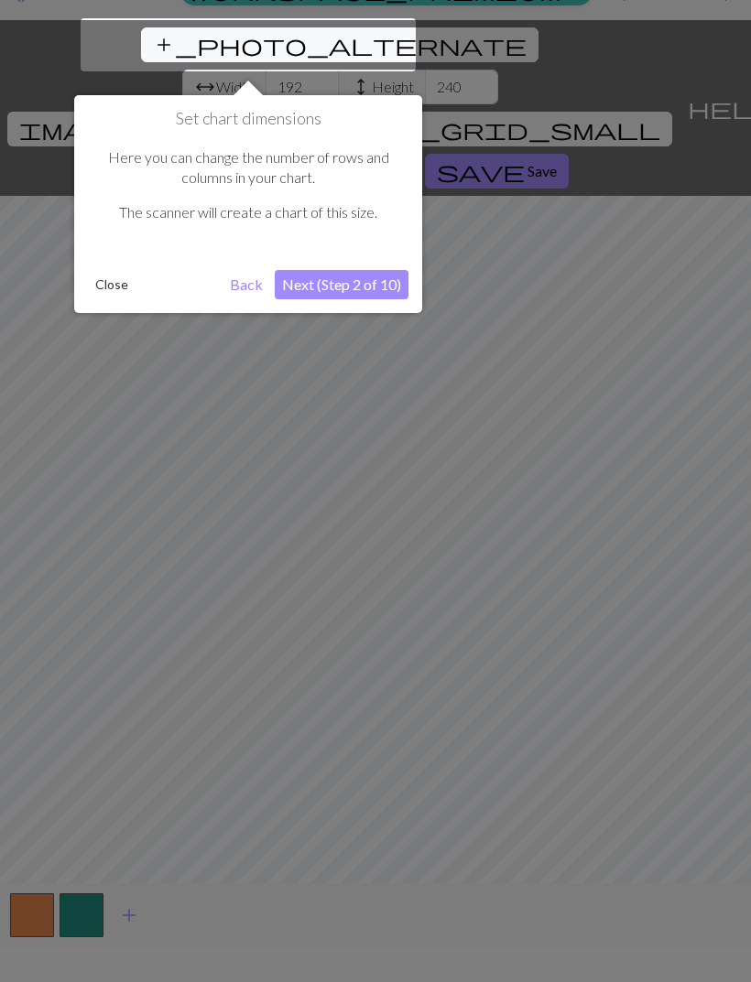
click at [381, 278] on button "Next (Step 2 of 10)" at bounding box center [342, 284] width 134 height 29
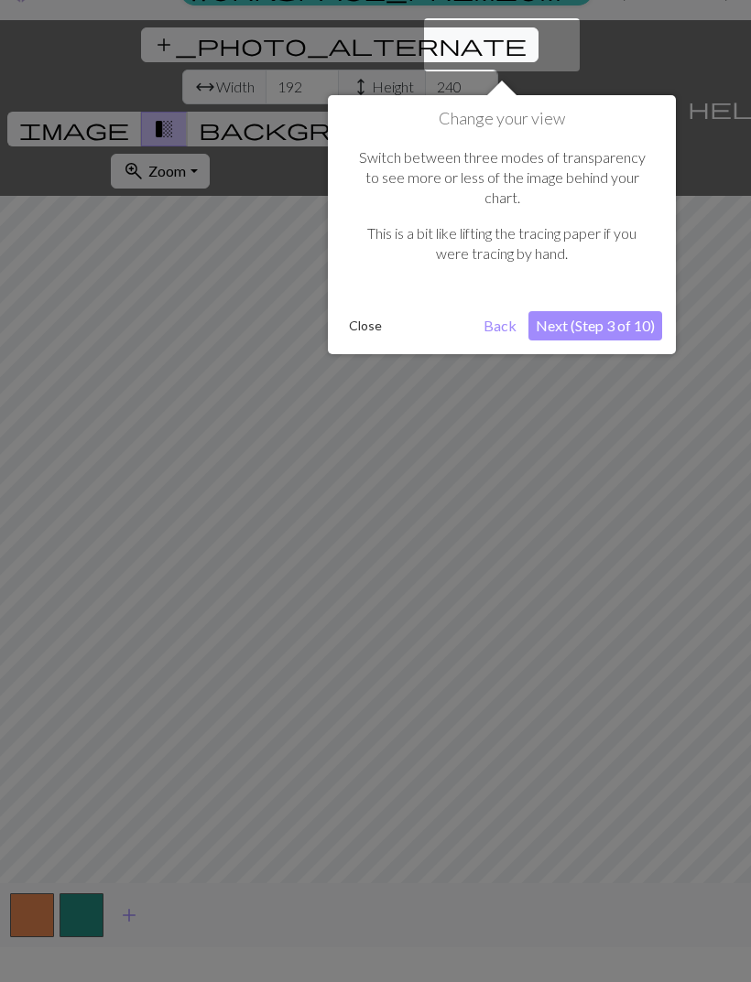
click at [621, 311] on button "Next (Step 3 of 10)" at bounding box center [595, 325] width 134 height 29
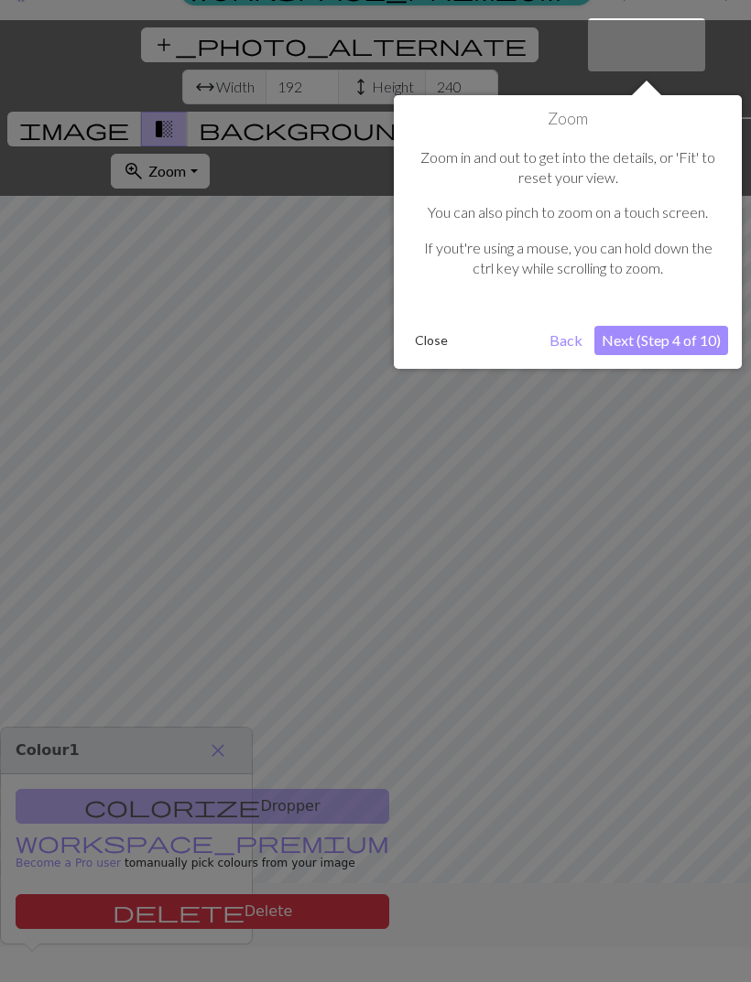
click at [658, 340] on button "Next (Step 4 of 10)" at bounding box center [661, 340] width 134 height 29
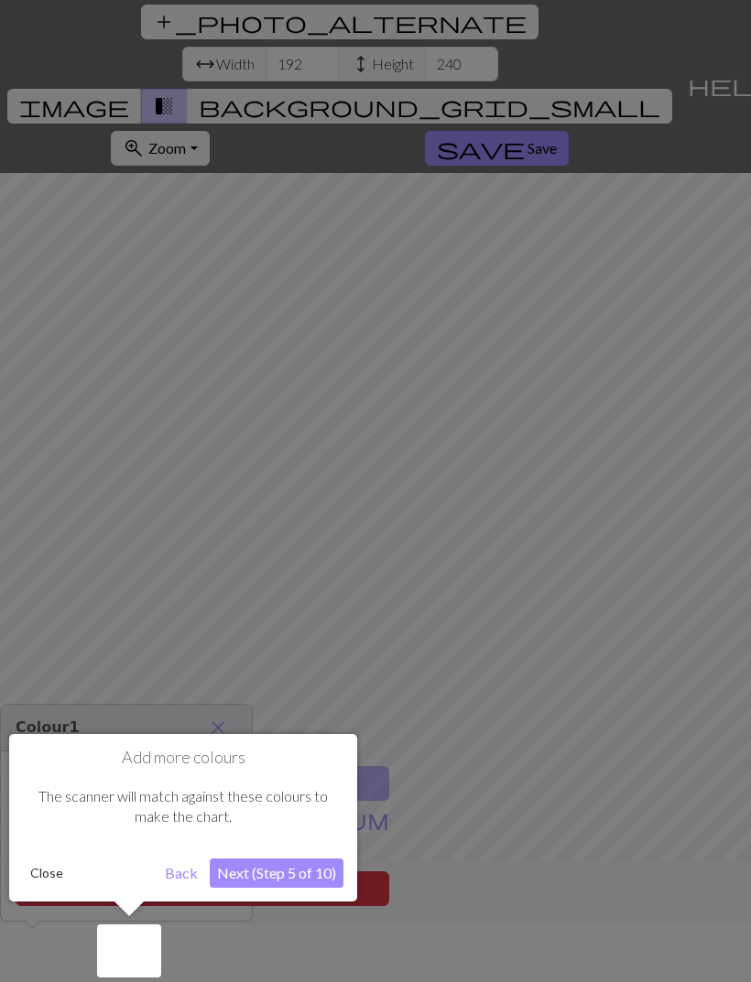
scroll to position [59, 0]
click at [314, 652] on button "Next (Step 5 of 10)" at bounding box center [277, 872] width 134 height 29
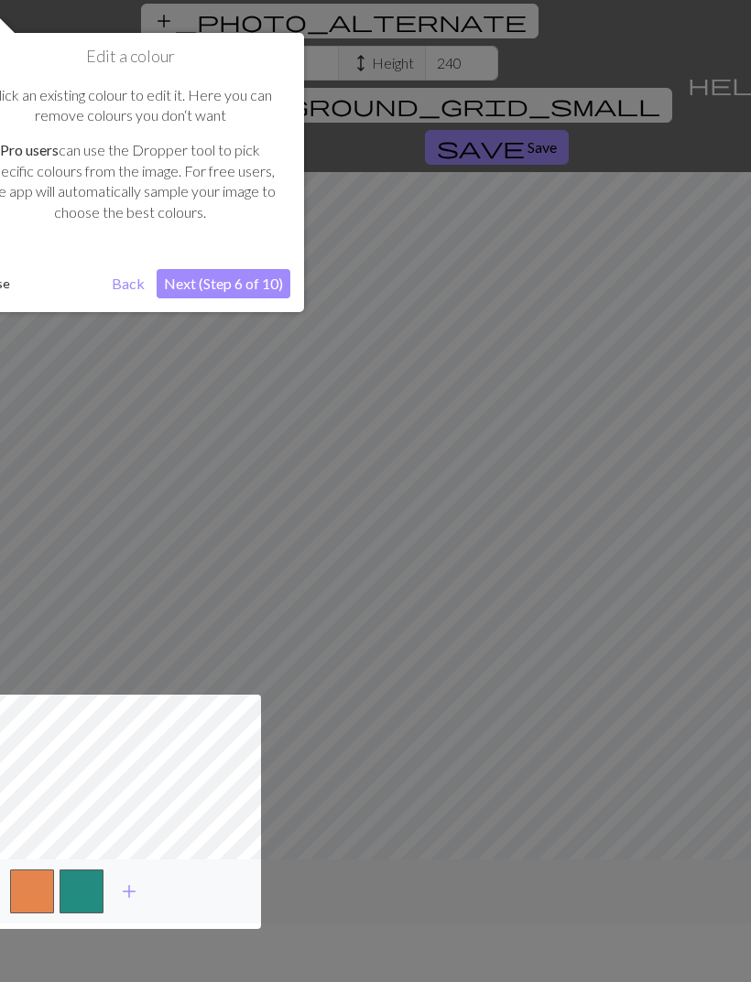
click at [501, 616] on div at bounding box center [375, 461] width 751 height 1041
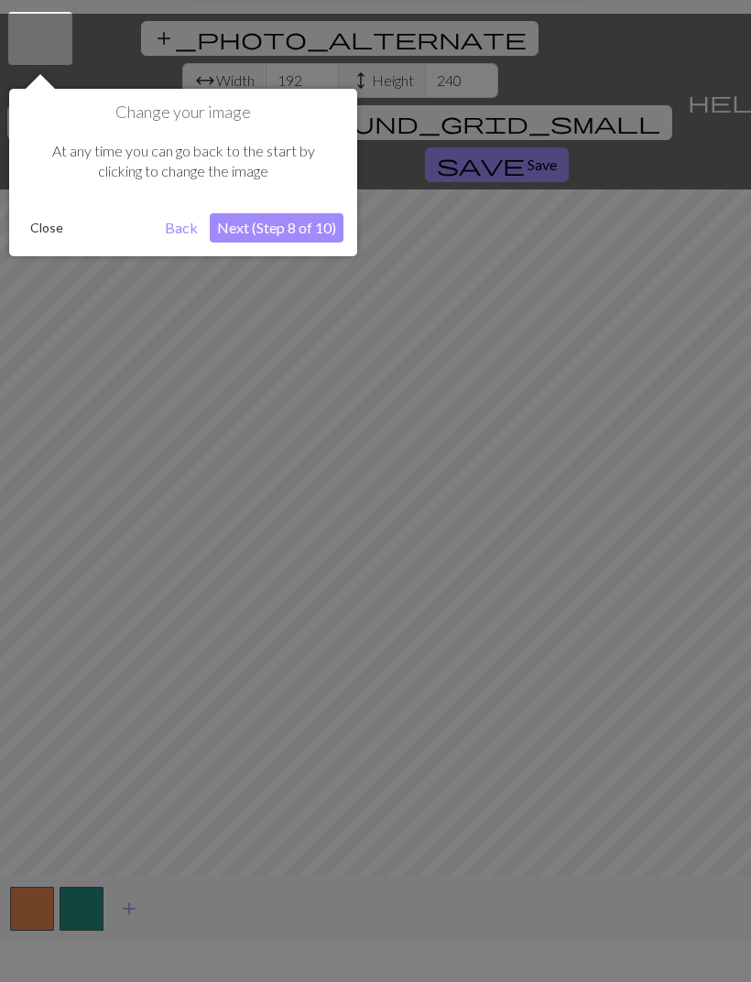
scroll to position [35, 0]
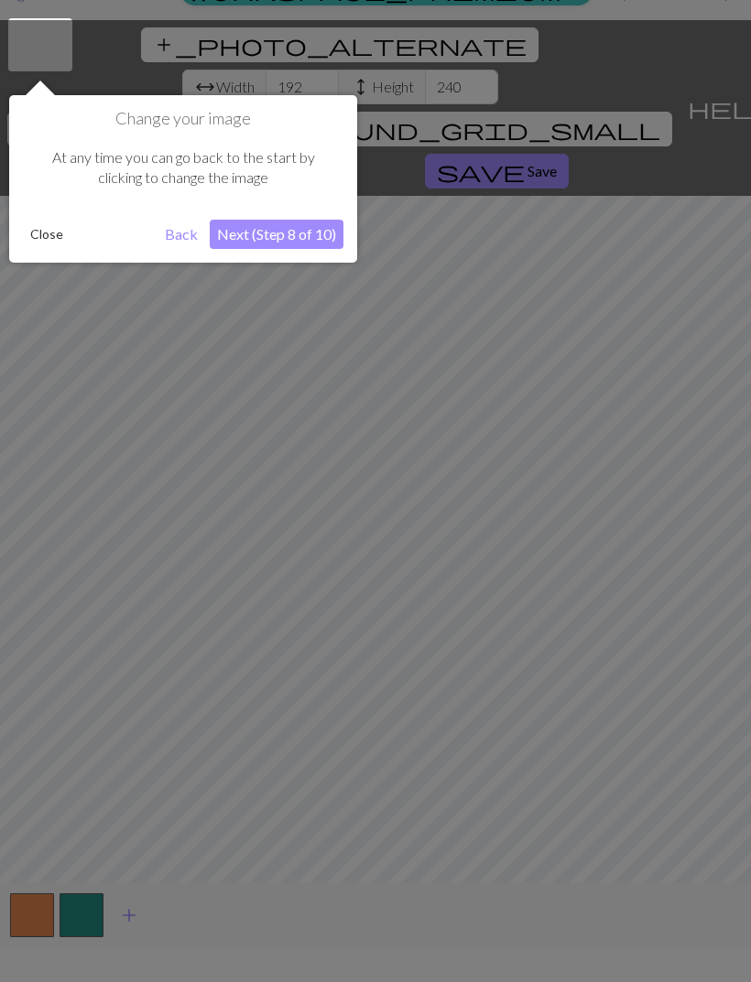
click at [294, 233] on button "Next (Step 8 of 10)" at bounding box center [277, 234] width 134 height 29
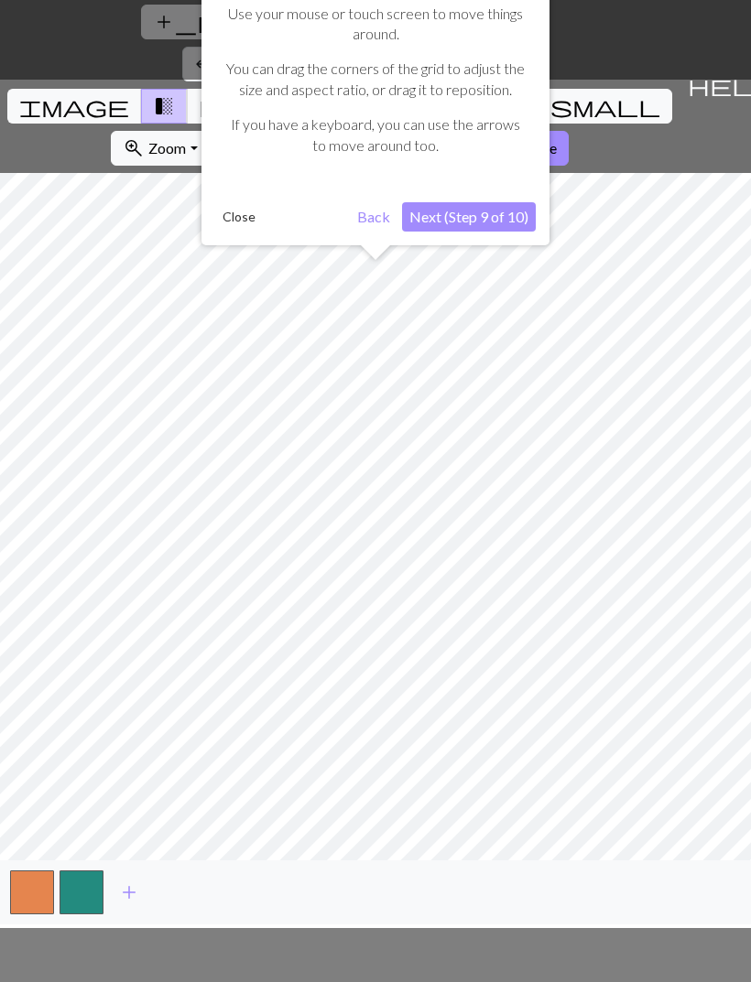
scroll to position [59, 0]
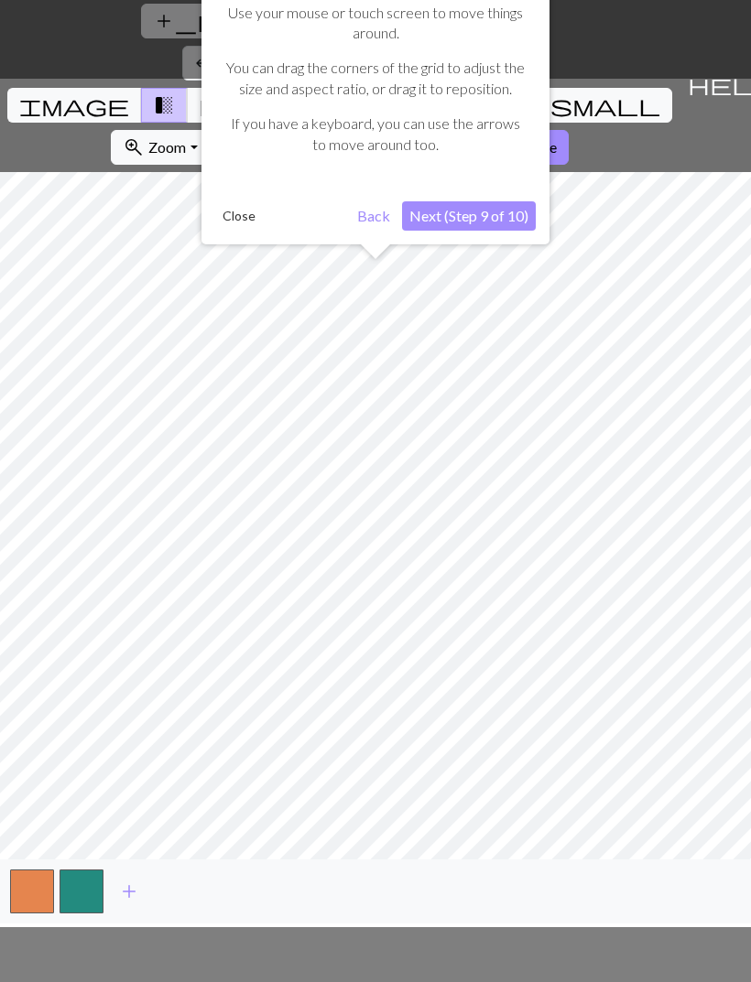
click at [499, 217] on button "Next (Step 9 of 10)" at bounding box center [469, 215] width 134 height 29
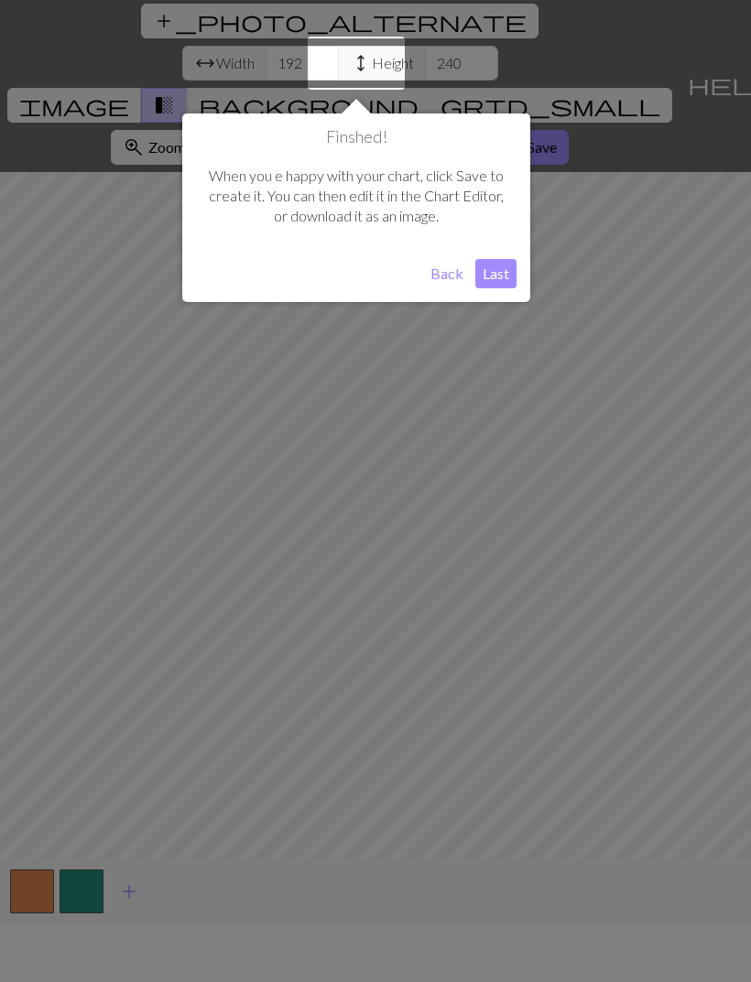
click at [496, 276] on button "Last" at bounding box center [495, 273] width 41 height 29
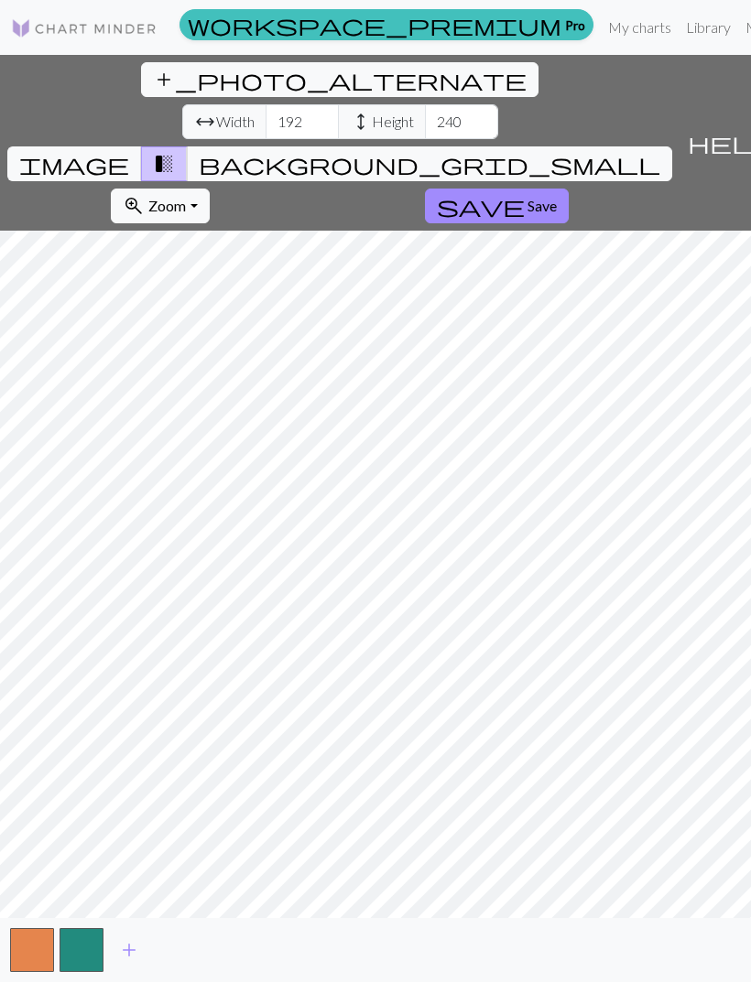
click at [556, 151] on span "background_grid_small" at bounding box center [429, 164] width 461 height 26
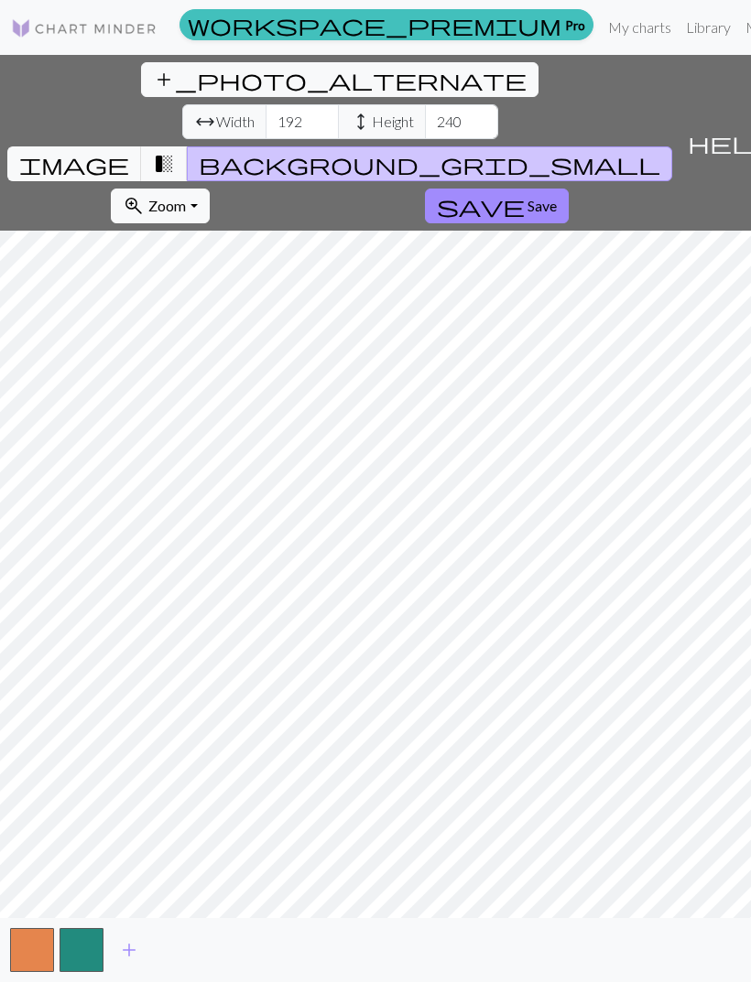
click at [188, 146] on button "transition_fade" at bounding box center [164, 163] width 47 height 35
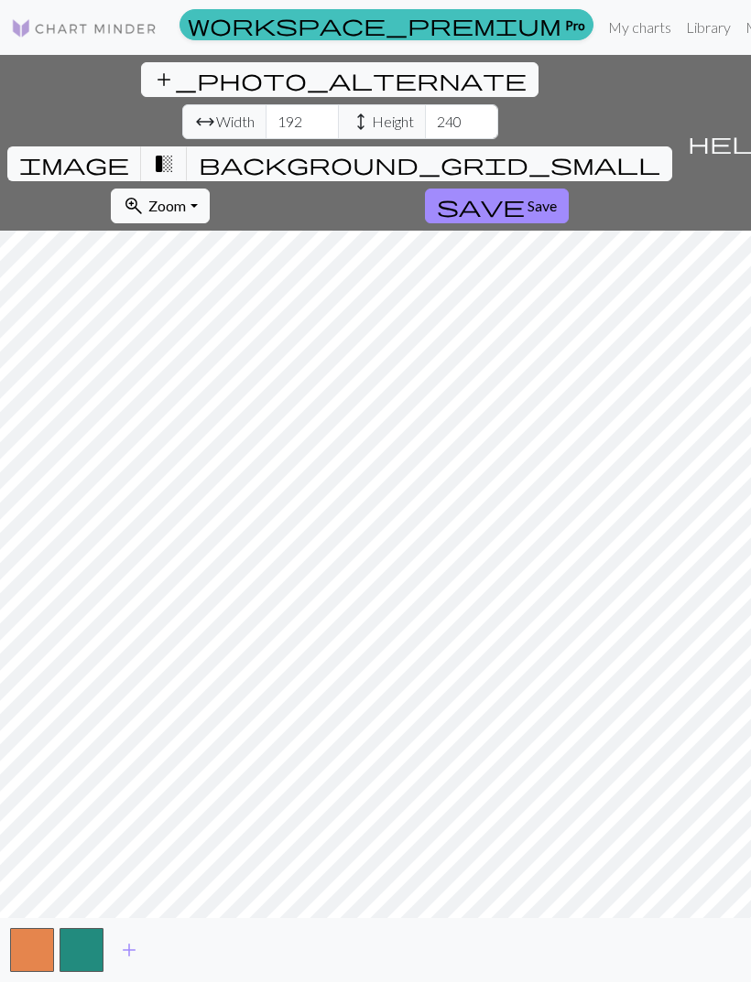
click at [175, 151] on span "transition_fade" at bounding box center [164, 164] width 22 height 26
click at [188, 146] on button "transition_fade" at bounding box center [164, 163] width 47 height 35
click at [175, 151] on span "transition_fade" at bounding box center [164, 164] width 22 height 26
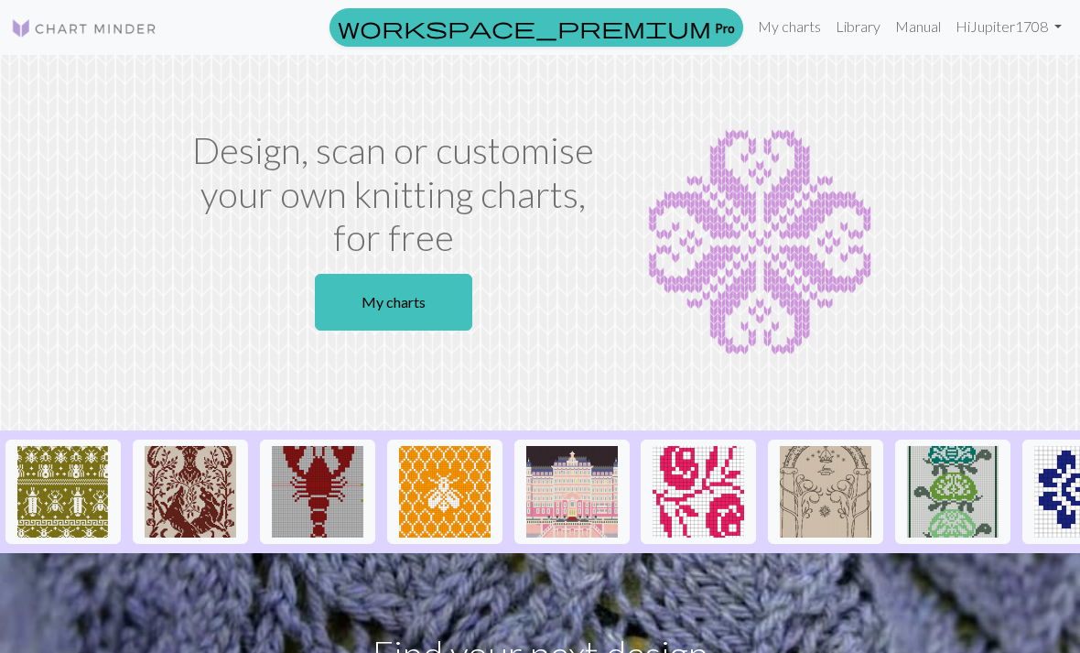
click at [1036, 27] on link "Hi Jupiter1708" at bounding box center [1008, 26] width 121 height 37
click at [427, 289] on link "My charts" at bounding box center [393, 302] width 157 height 57
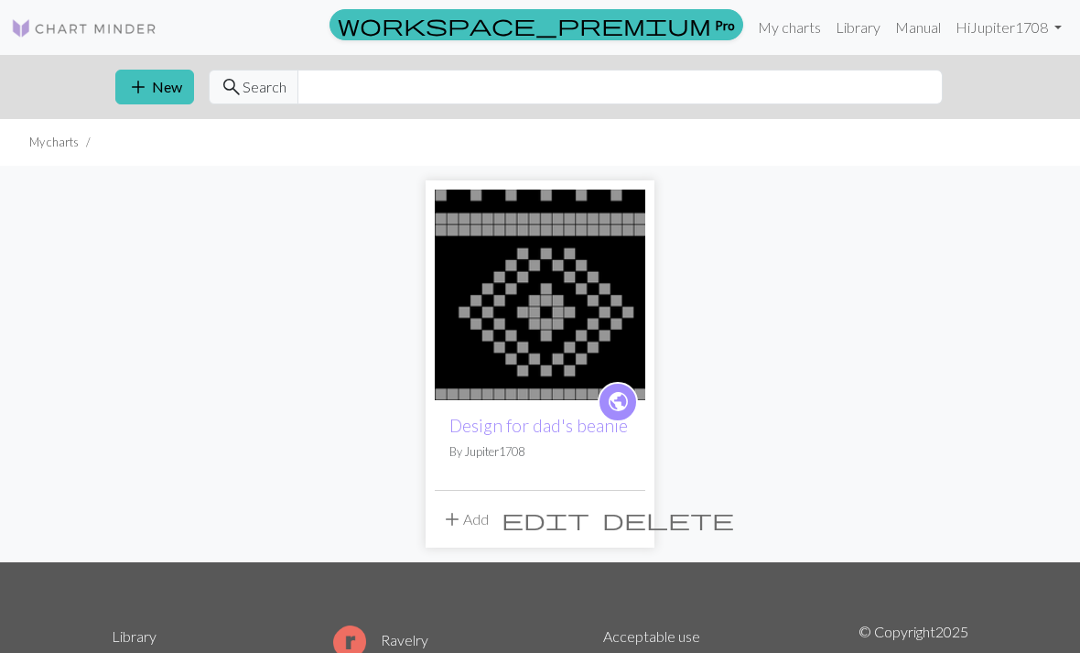
click at [152, 89] on button "add New" at bounding box center [154, 87] width 79 height 35
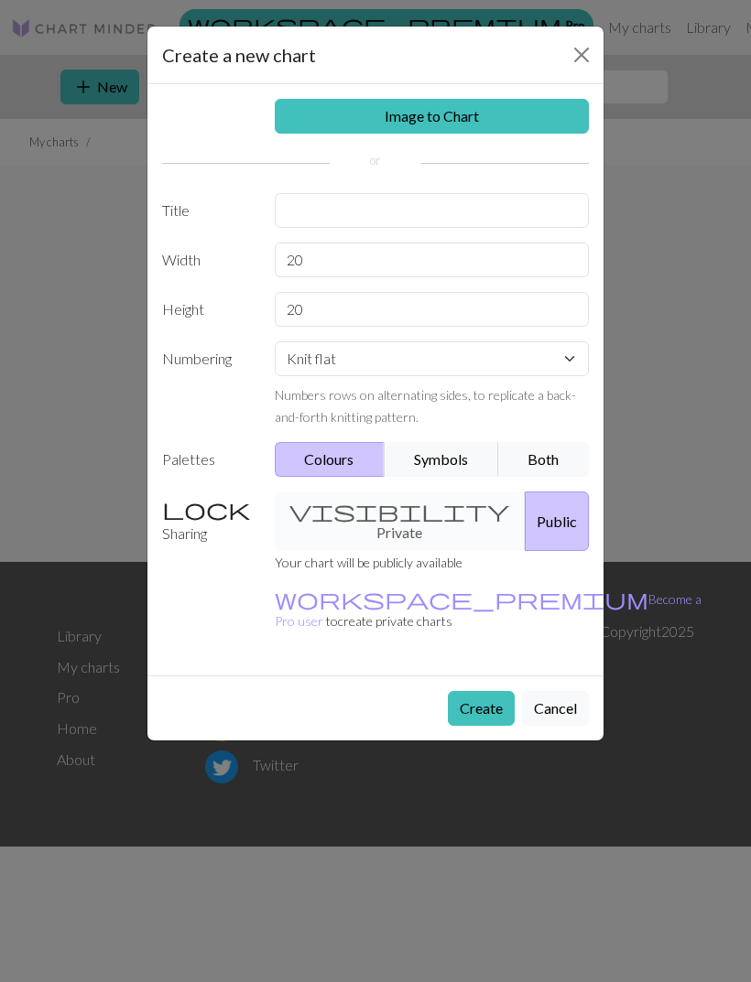
click at [585, 58] on button "Close" at bounding box center [581, 54] width 29 height 29
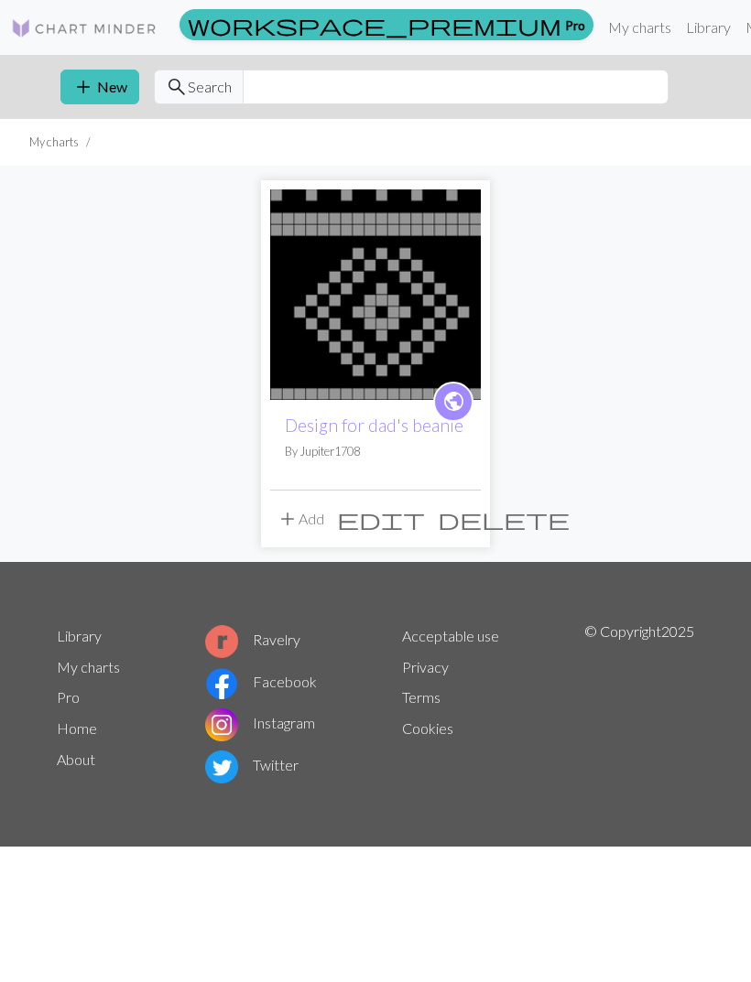
click at [111, 80] on button "add New" at bounding box center [99, 87] width 79 height 35
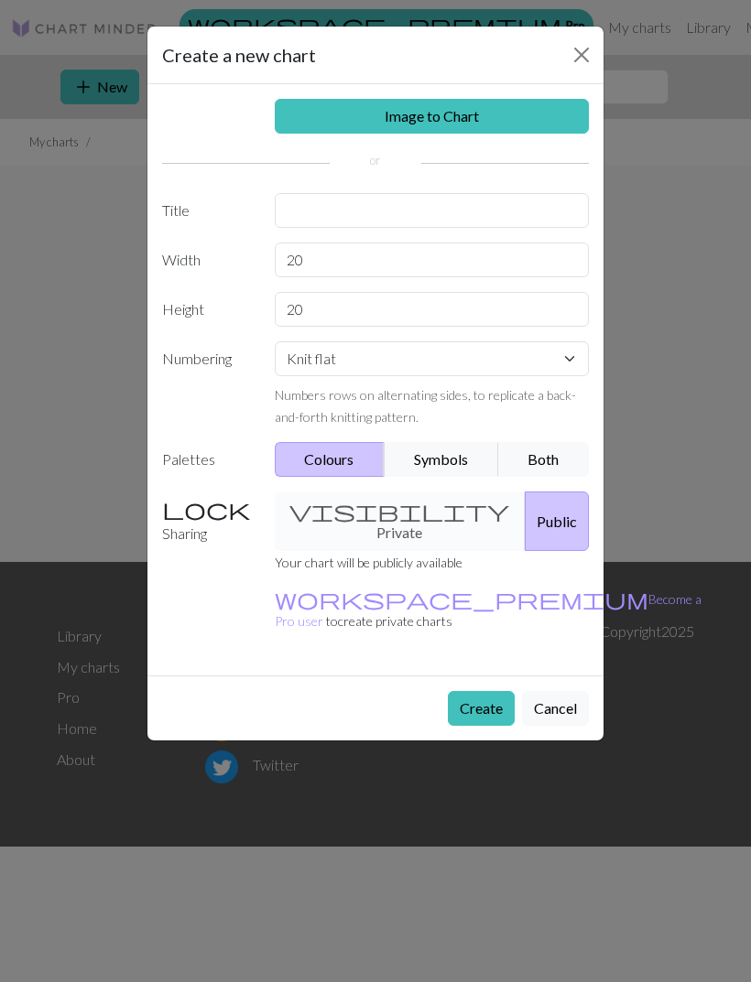
click at [526, 119] on link "Image to Chart" at bounding box center [432, 116] width 315 height 35
